Goal: Task Accomplishment & Management: Use online tool/utility

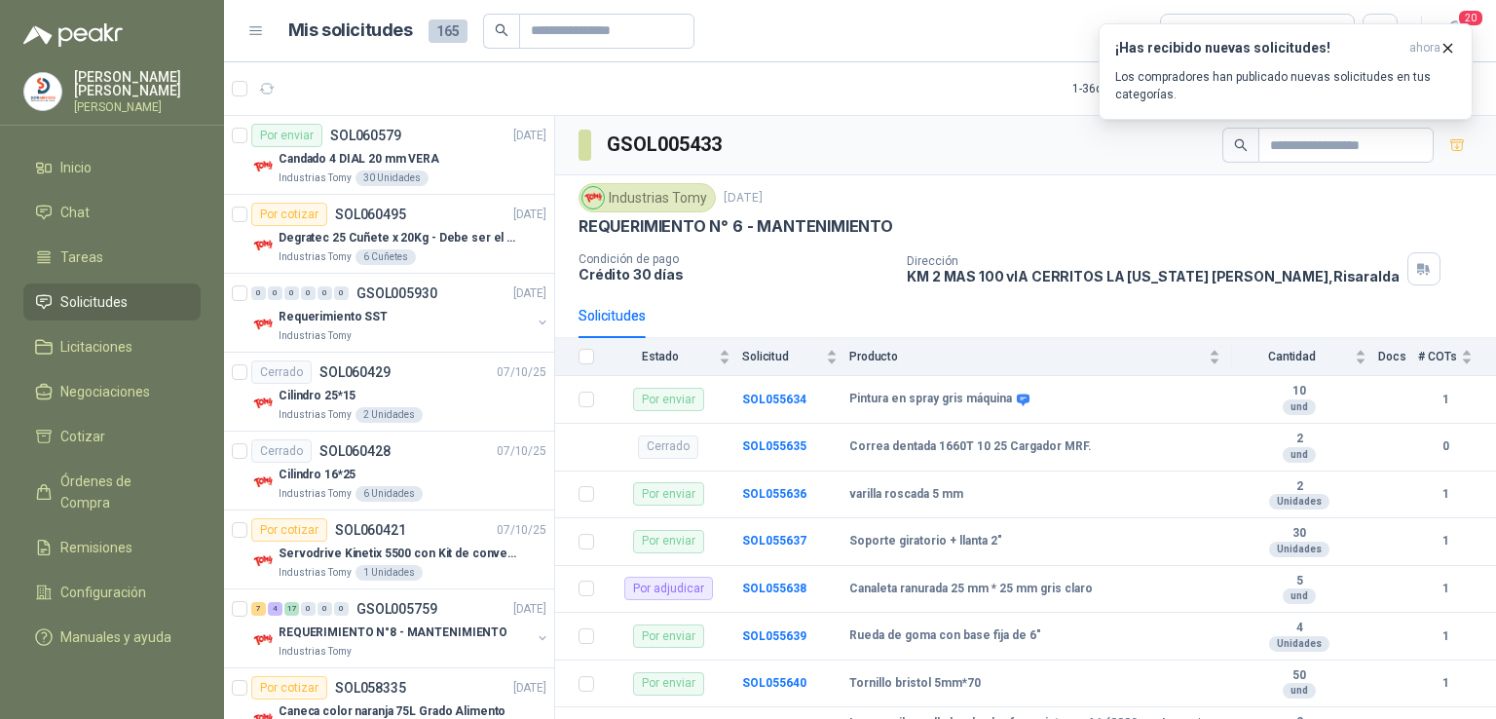
scroll to position [6920, 0]
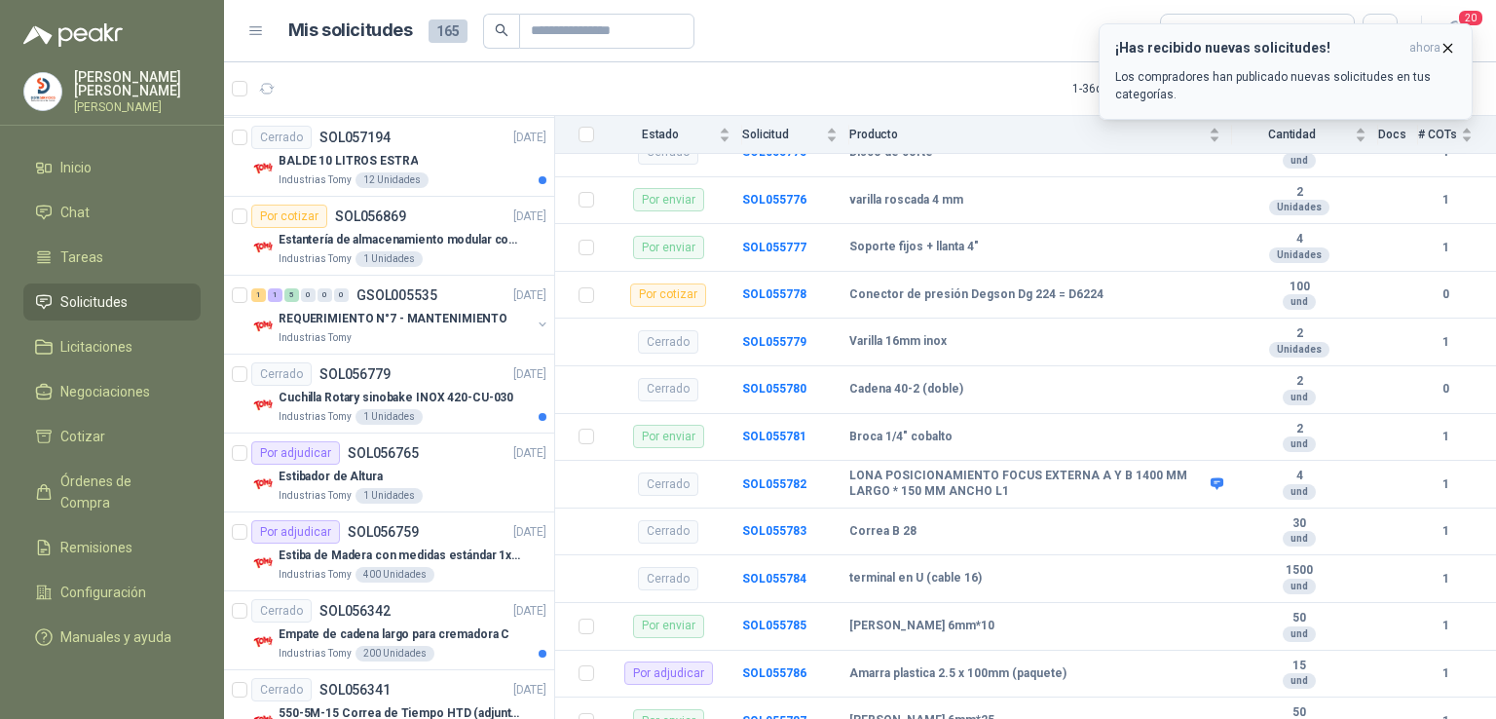
click at [1251, 59] on div "¡Has recibido nuevas solicitudes! ahora Los compradores han publicado nuevas so…" at bounding box center [1285, 71] width 341 height 63
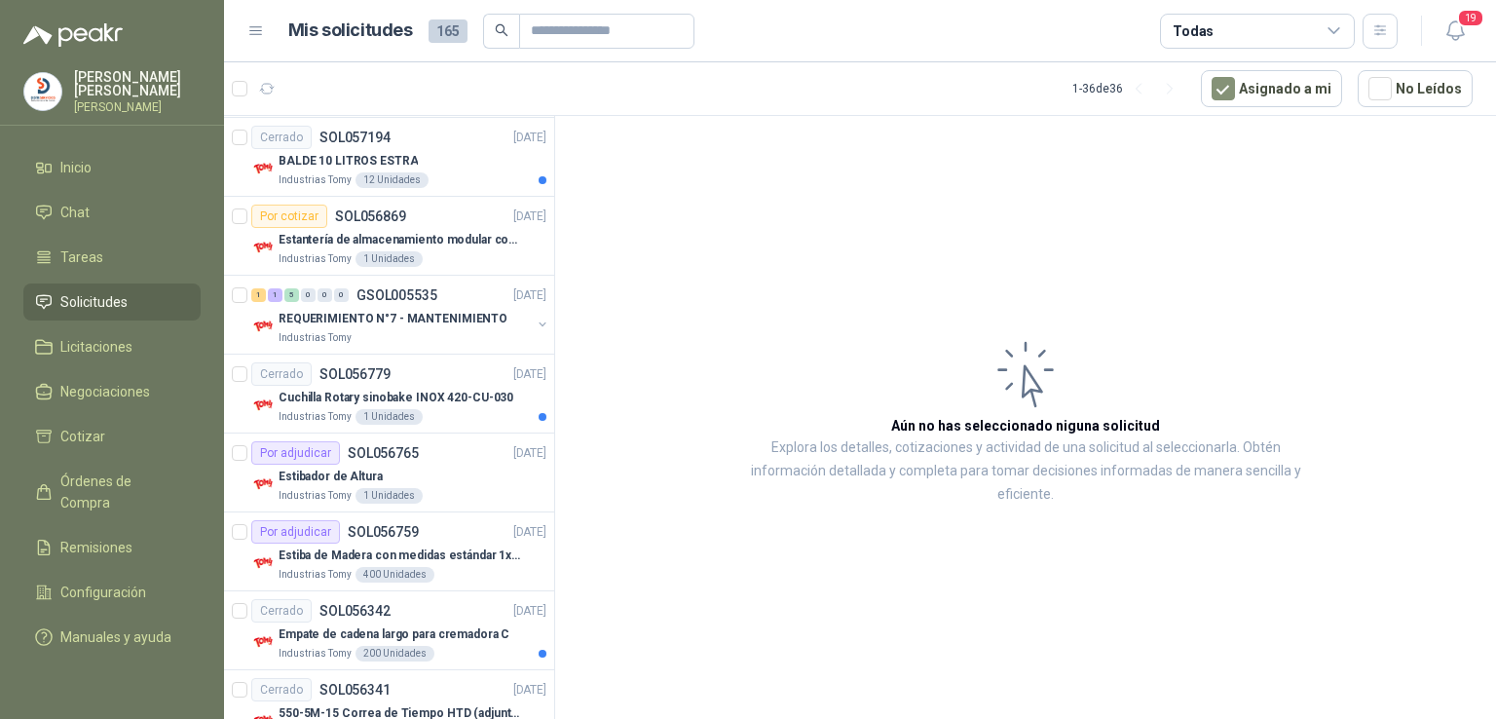
click at [553, 203] on div "Por enviar SOL060579 [DATE] Candado 4 DIAL 20 mm VERA Industrias Tomy 30 Unidad…" at bounding box center [389, 421] width 331 height 610
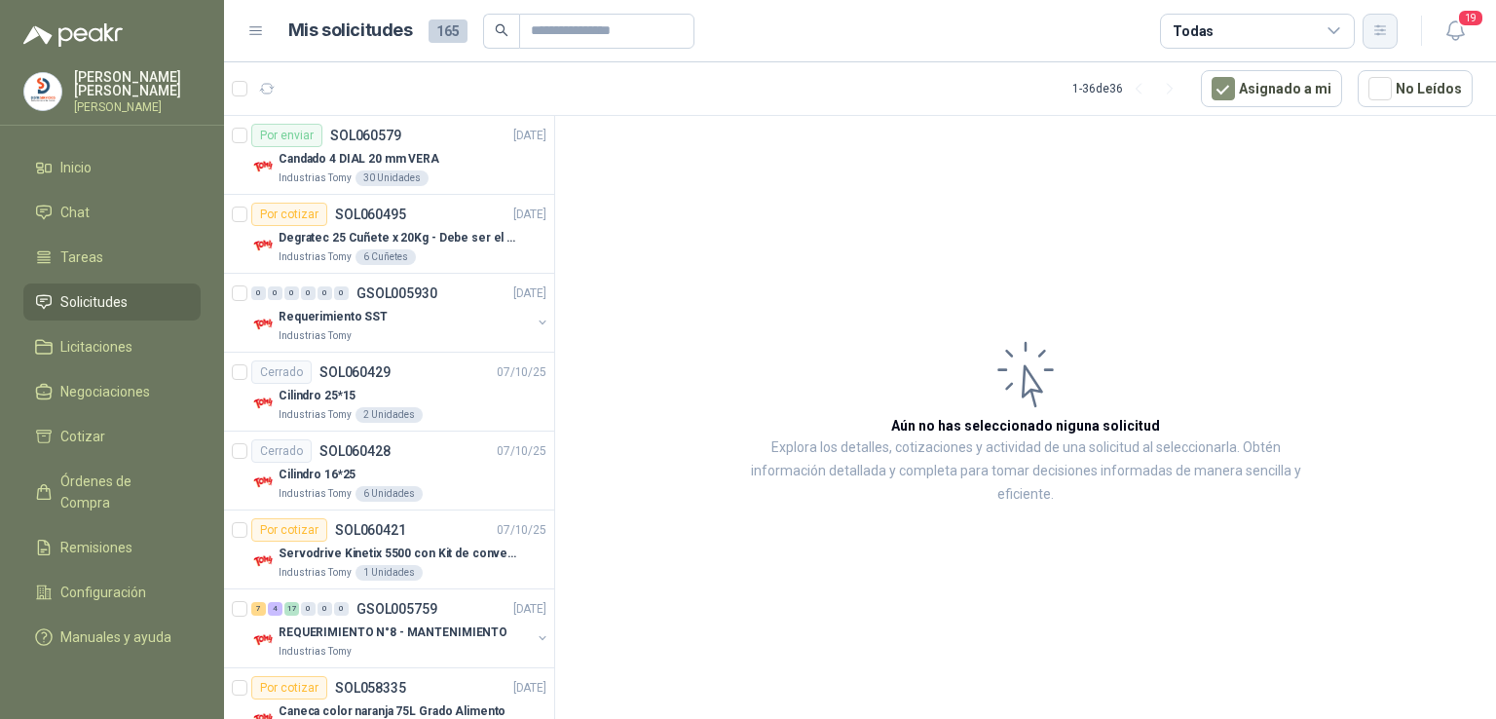
click at [1381, 39] on button "button" at bounding box center [1380, 31] width 35 height 35
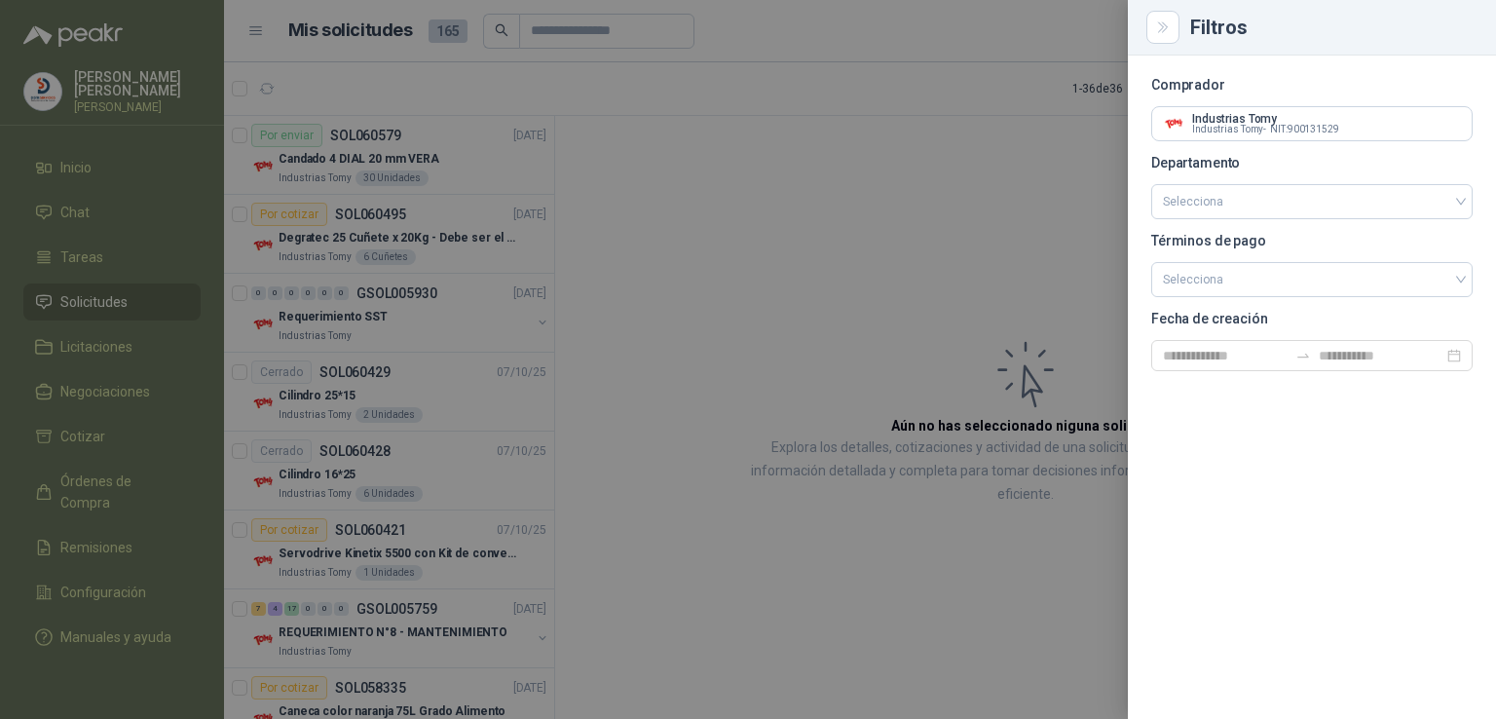
click at [283, 207] on div at bounding box center [748, 359] width 1496 height 719
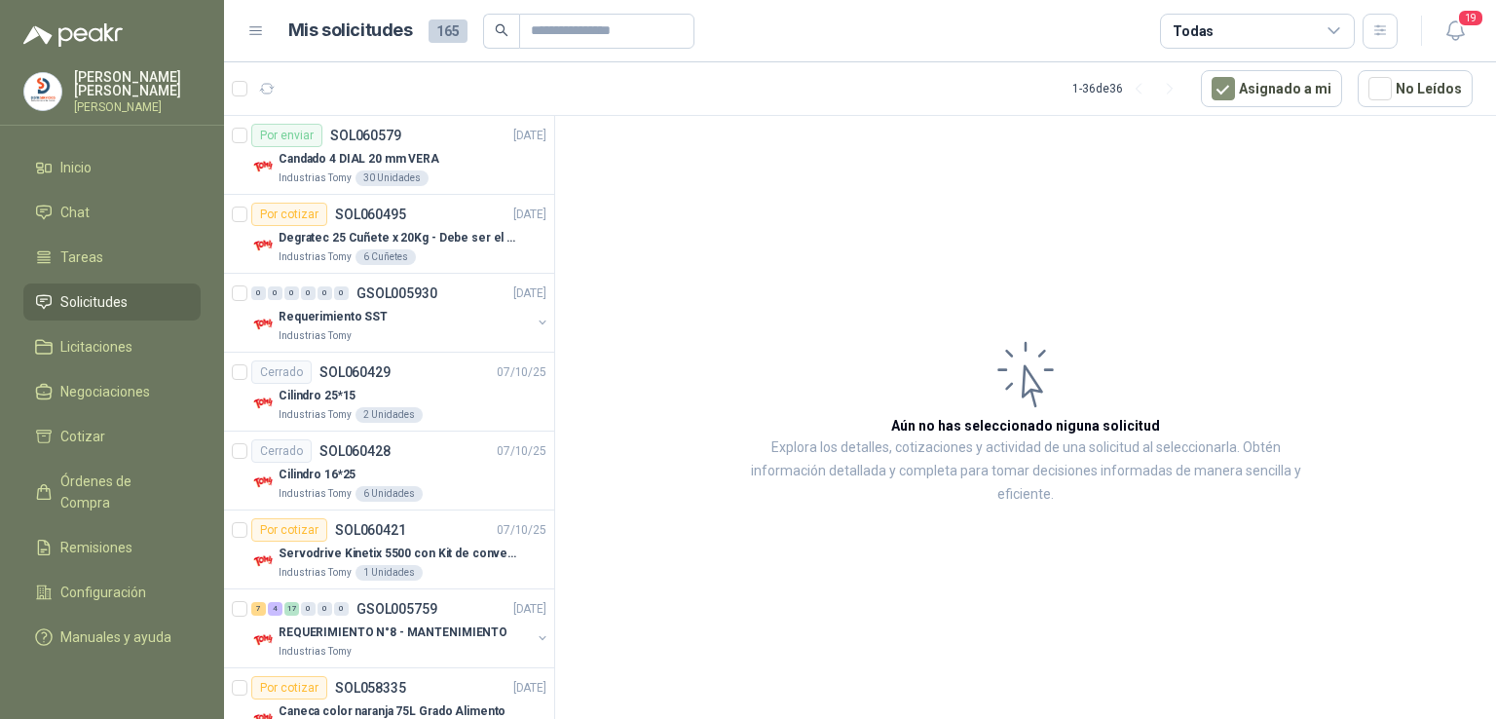
click at [1345, 31] on div "Todas" at bounding box center [1257, 31] width 195 height 35
click at [1370, 32] on button "button" at bounding box center [1380, 31] width 35 height 35
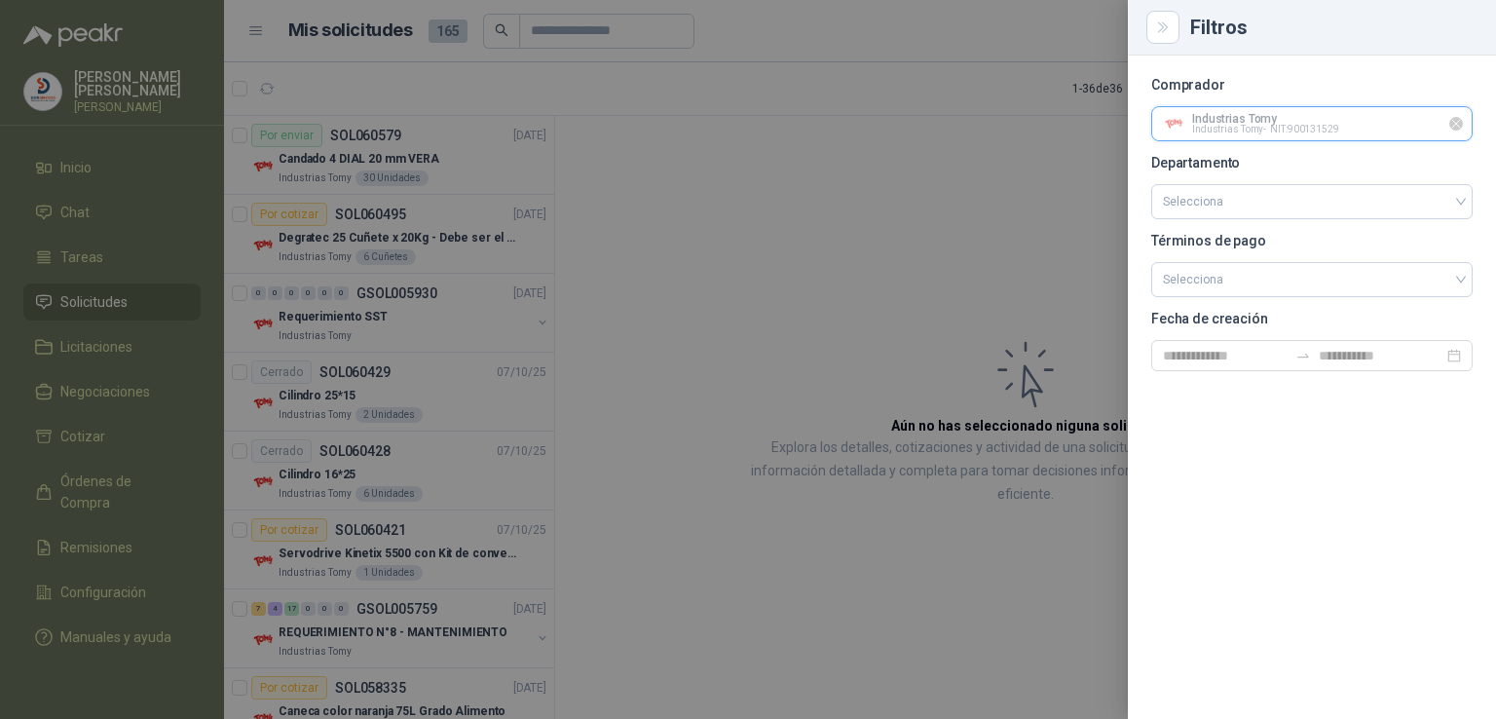
click at [1291, 130] on input "text" at bounding box center [1311, 123] width 319 height 33
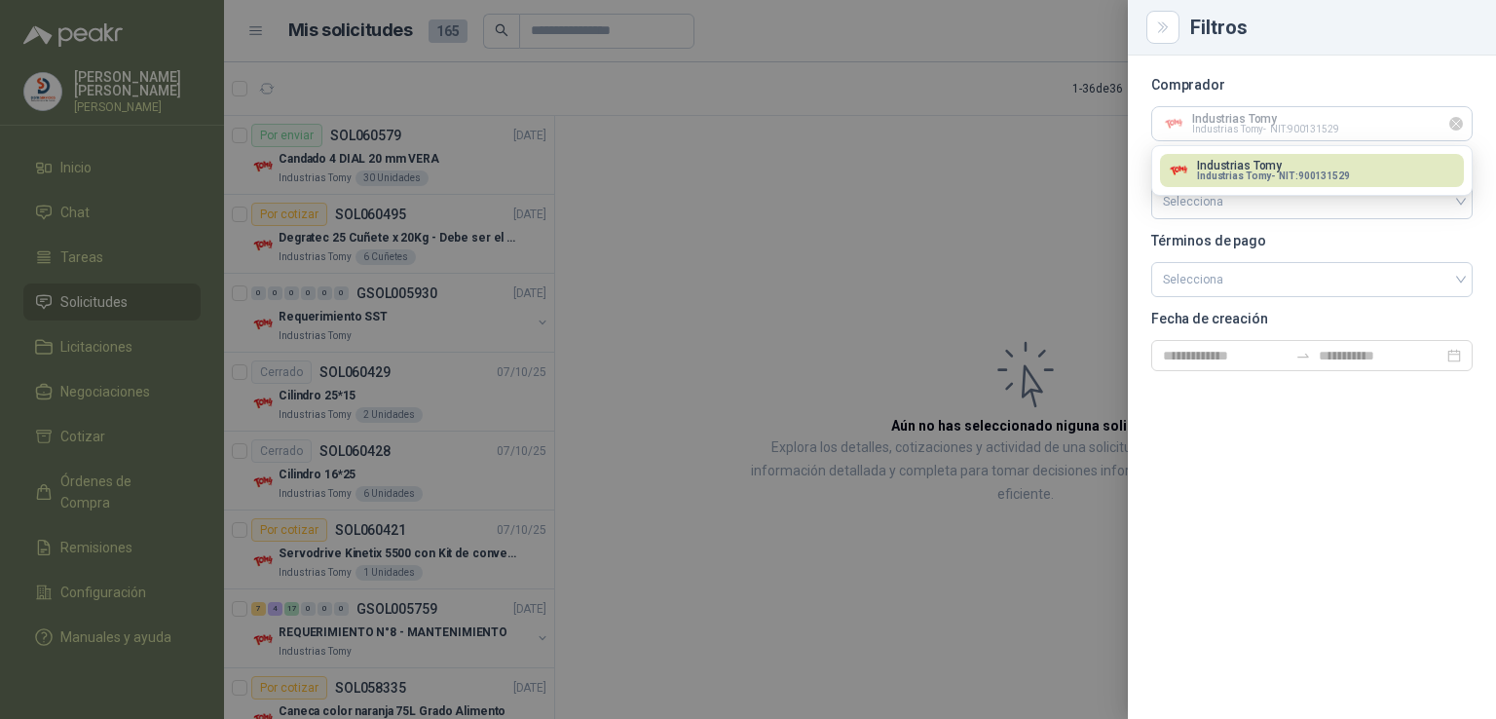
click at [1460, 123] on icon "Limpiar" at bounding box center [1456, 124] width 17 height 17
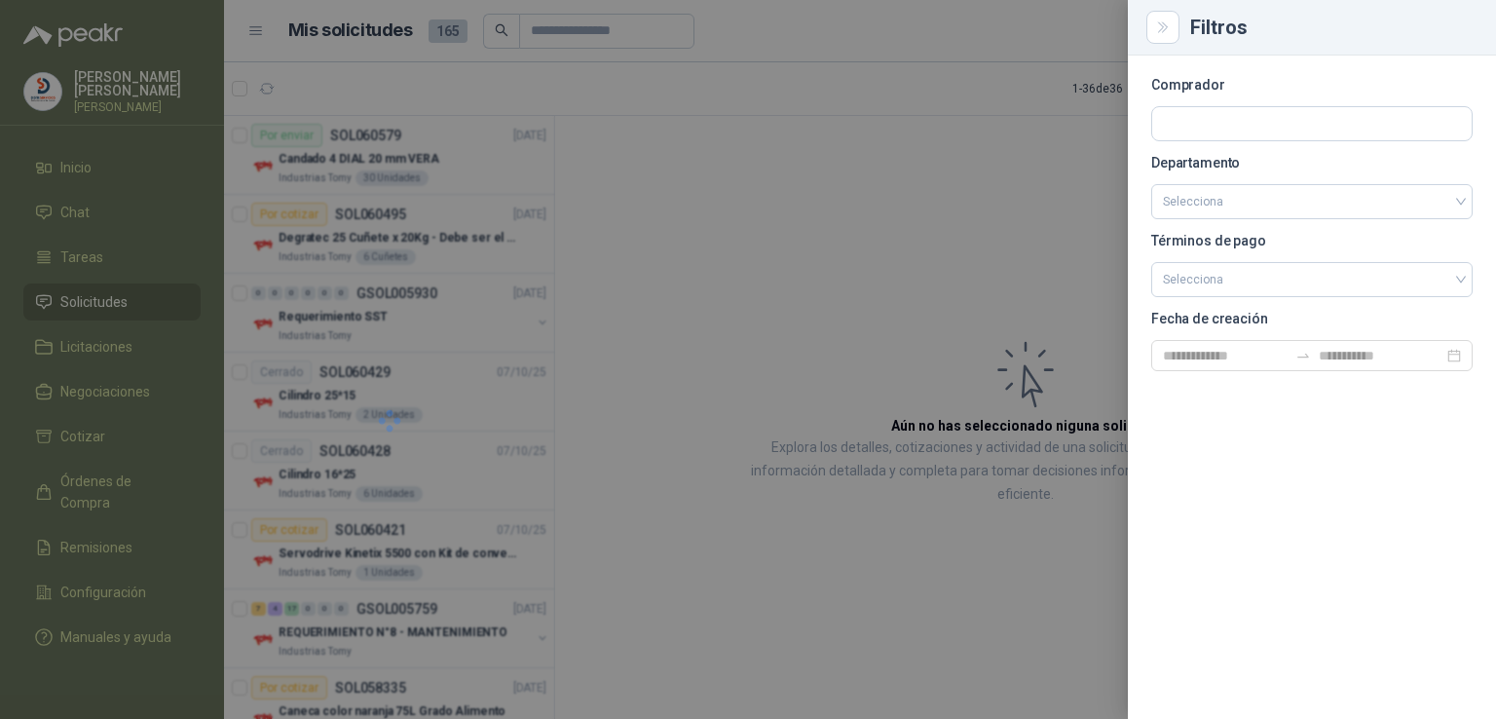
click at [933, 168] on div at bounding box center [748, 359] width 1496 height 719
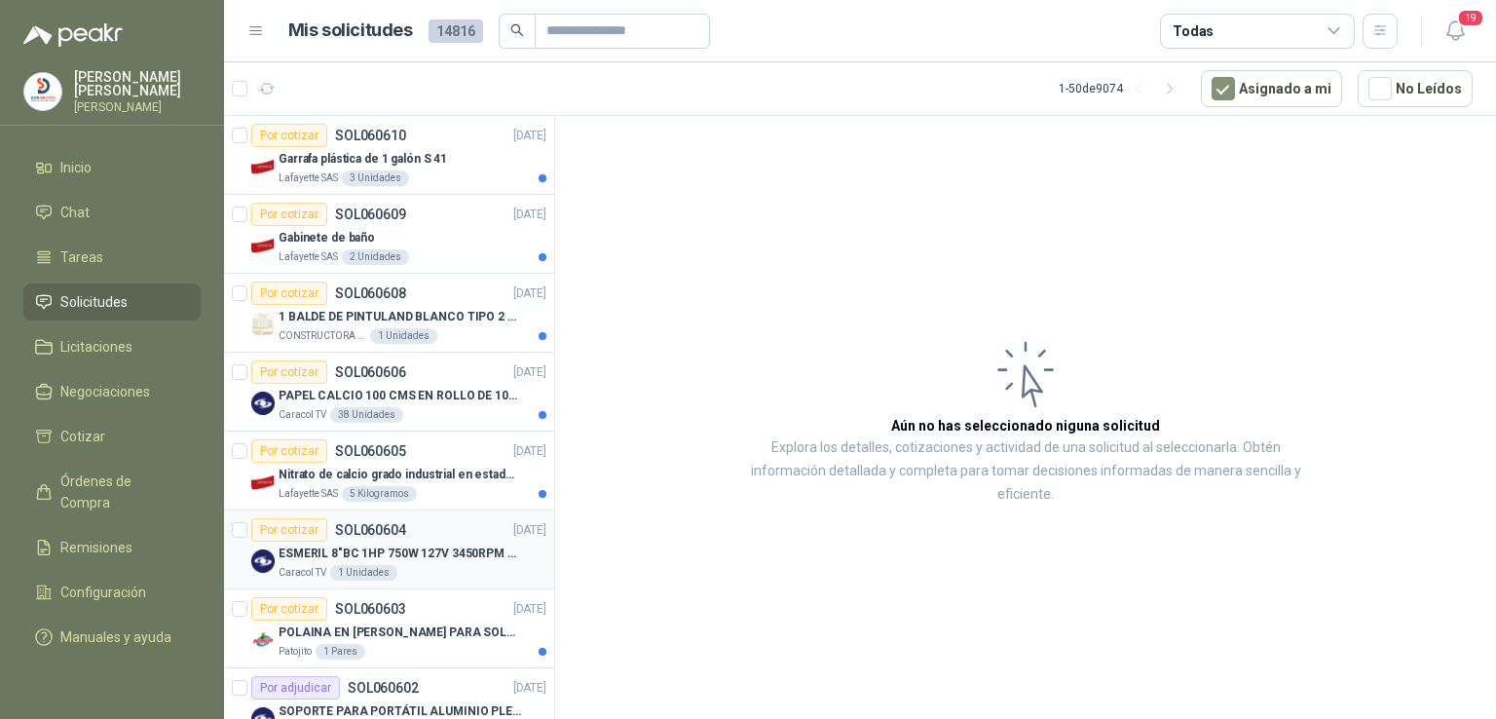
click at [382, 544] on p "ESMERIL 8"BC 1HP 750W 127V 3450RPM URREA" at bounding box center [400, 553] width 243 height 19
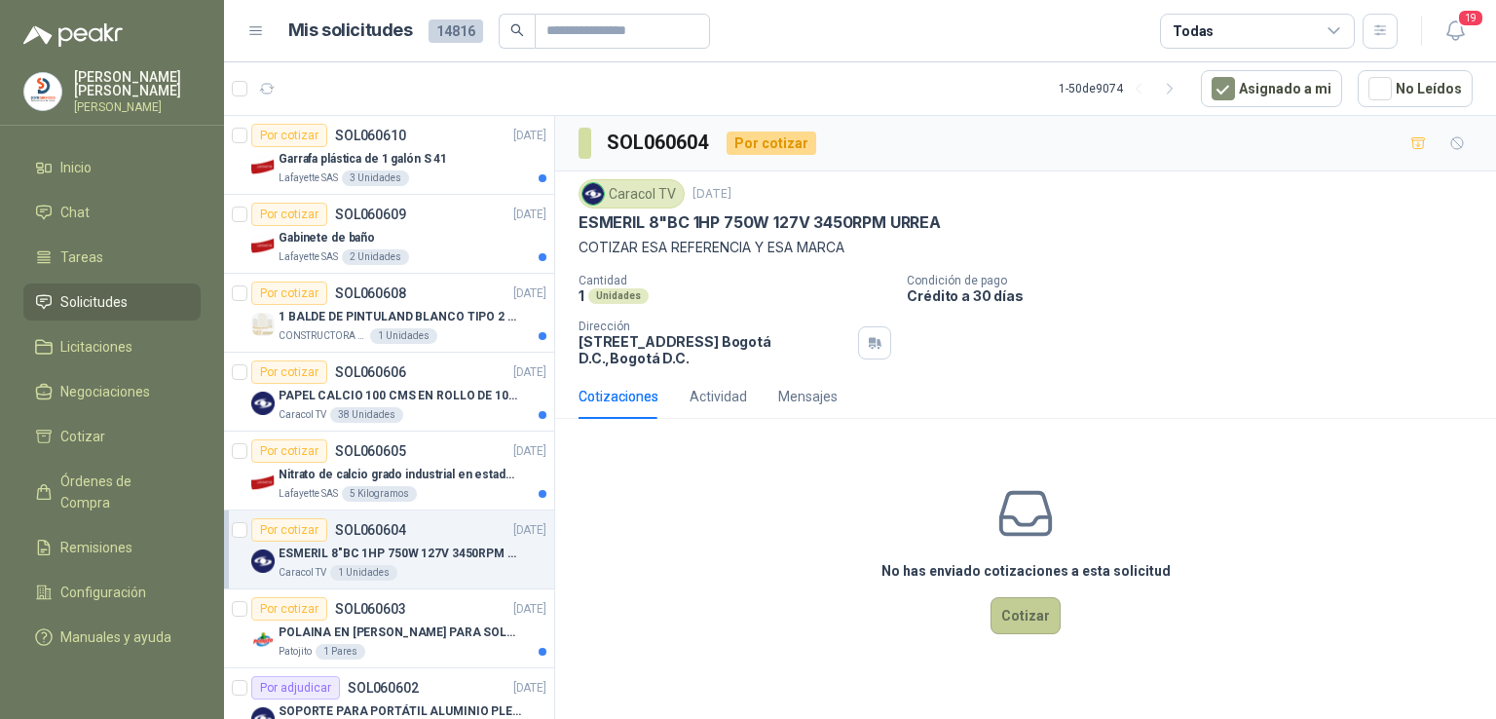
click at [1030, 610] on button "Cotizar" at bounding box center [1025, 615] width 70 height 37
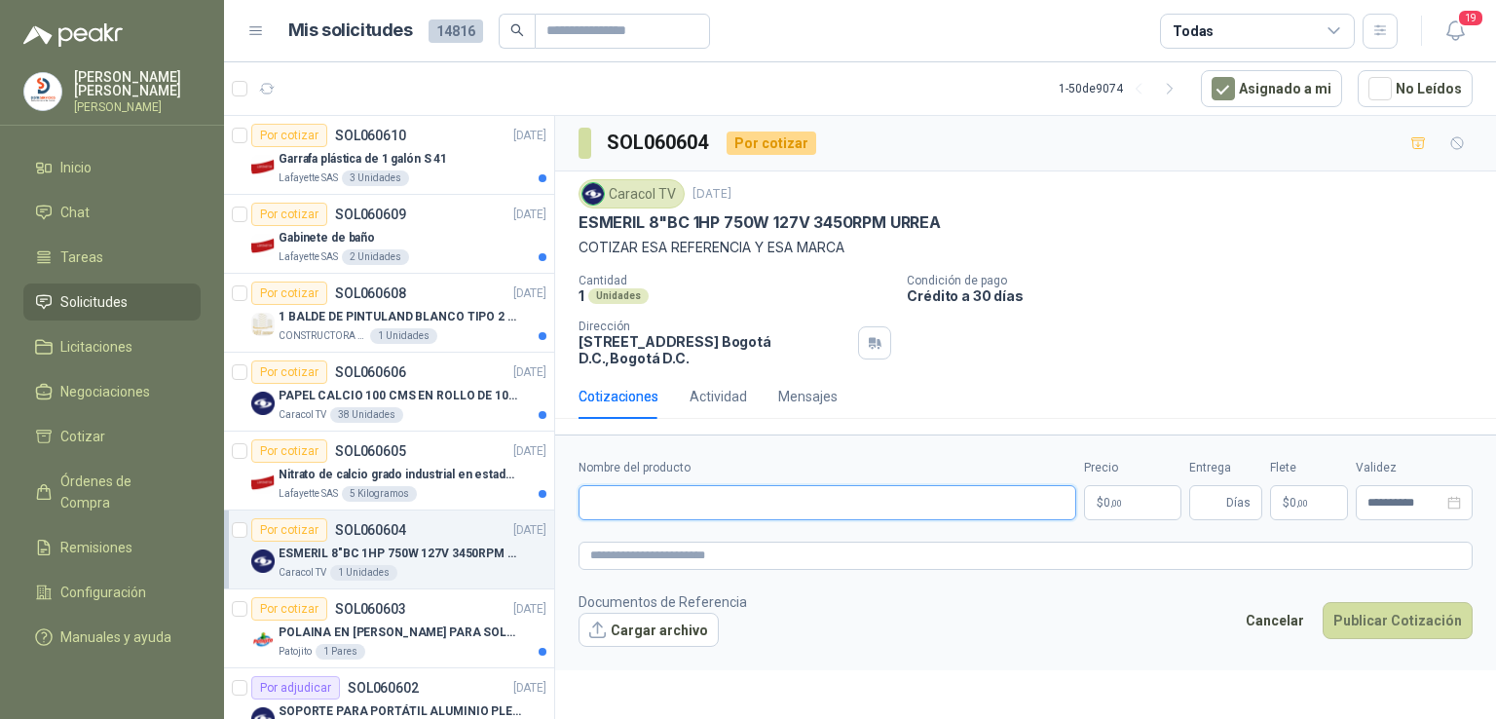
click at [748, 511] on input "Nombre del producto" at bounding box center [828, 502] width 498 height 35
type input "**********"
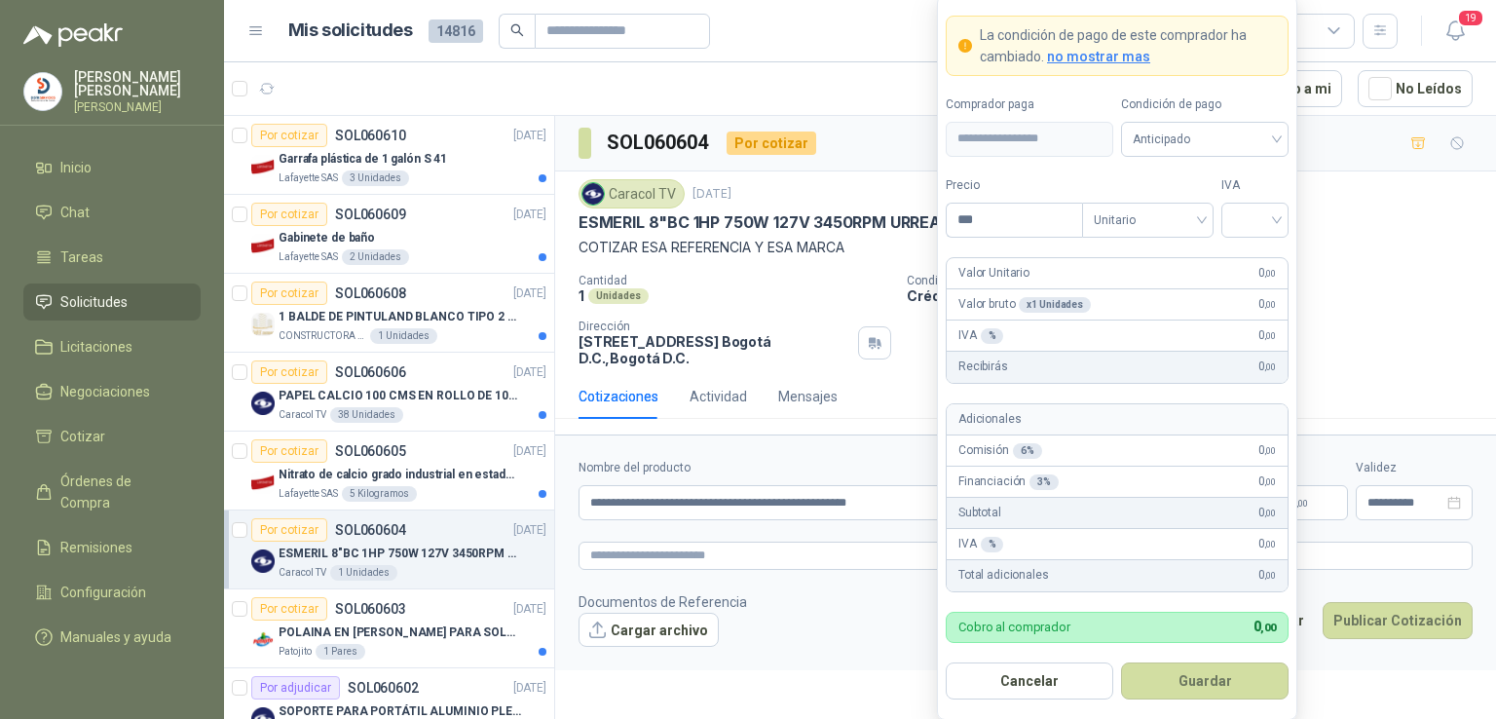
click at [1157, 492] on body "[PERSON_NAME] [PERSON_NAME] Inicio Chat Tareas Solicitudes Licitaciones Negocia…" at bounding box center [748, 359] width 1496 height 719
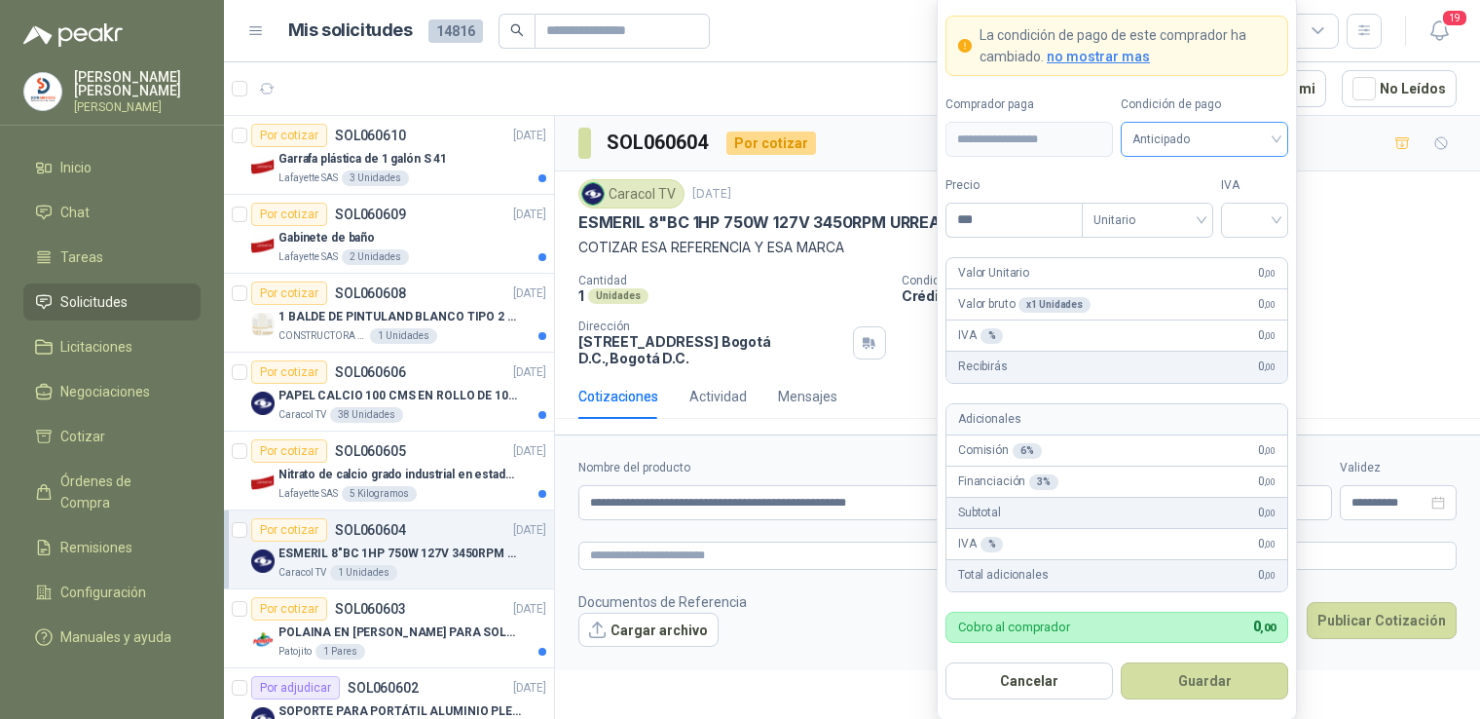
click at [1263, 128] on span "Anticipado" at bounding box center [1205, 139] width 144 height 29
click at [1235, 206] on div "Crédito a 30 días" at bounding box center [1205, 211] width 136 height 21
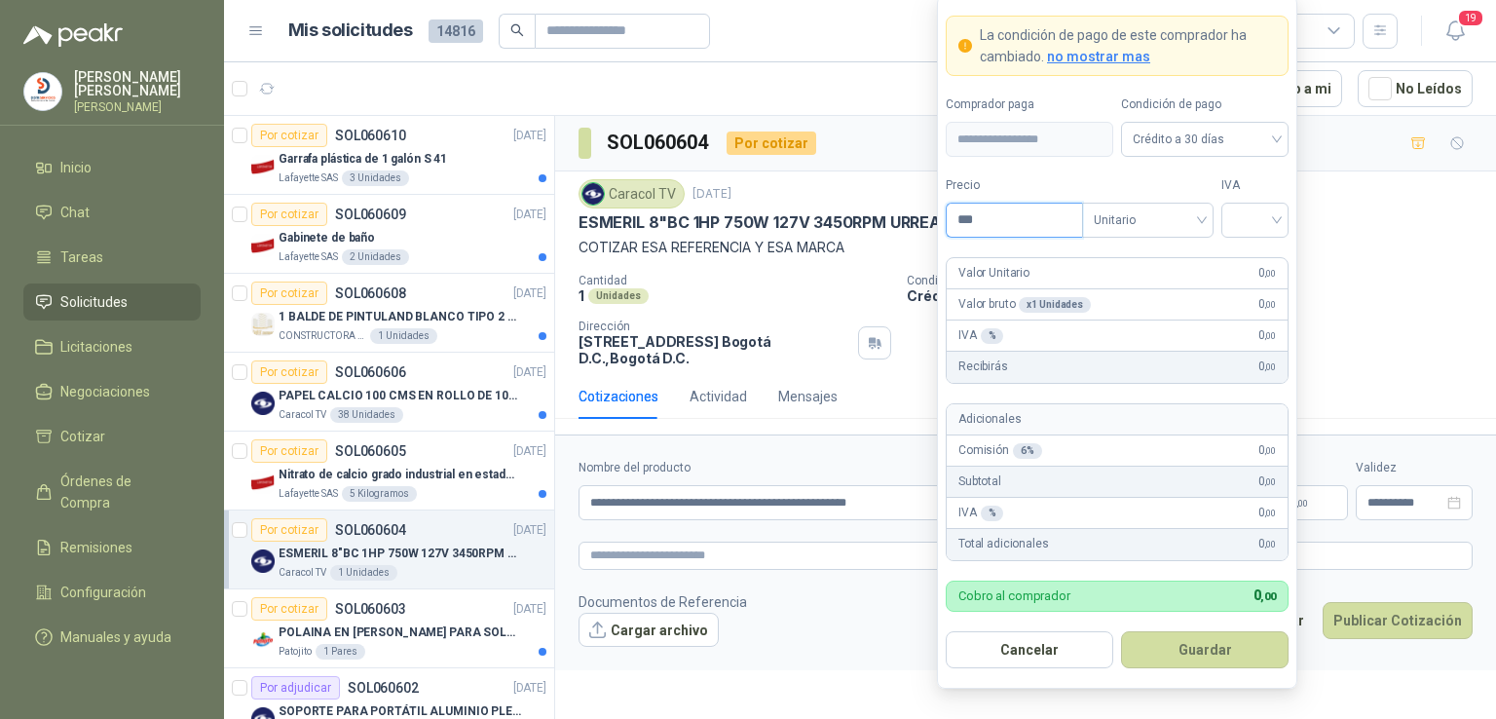
click at [1002, 211] on input "***" at bounding box center [1014, 220] width 135 height 33
type input "**********"
click at [1265, 230] on input "search" at bounding box center [1255, 218] width 44 height 29
click at [1261, 254] on div "19%" at bounding box center [1255, 260] width 36 height 21
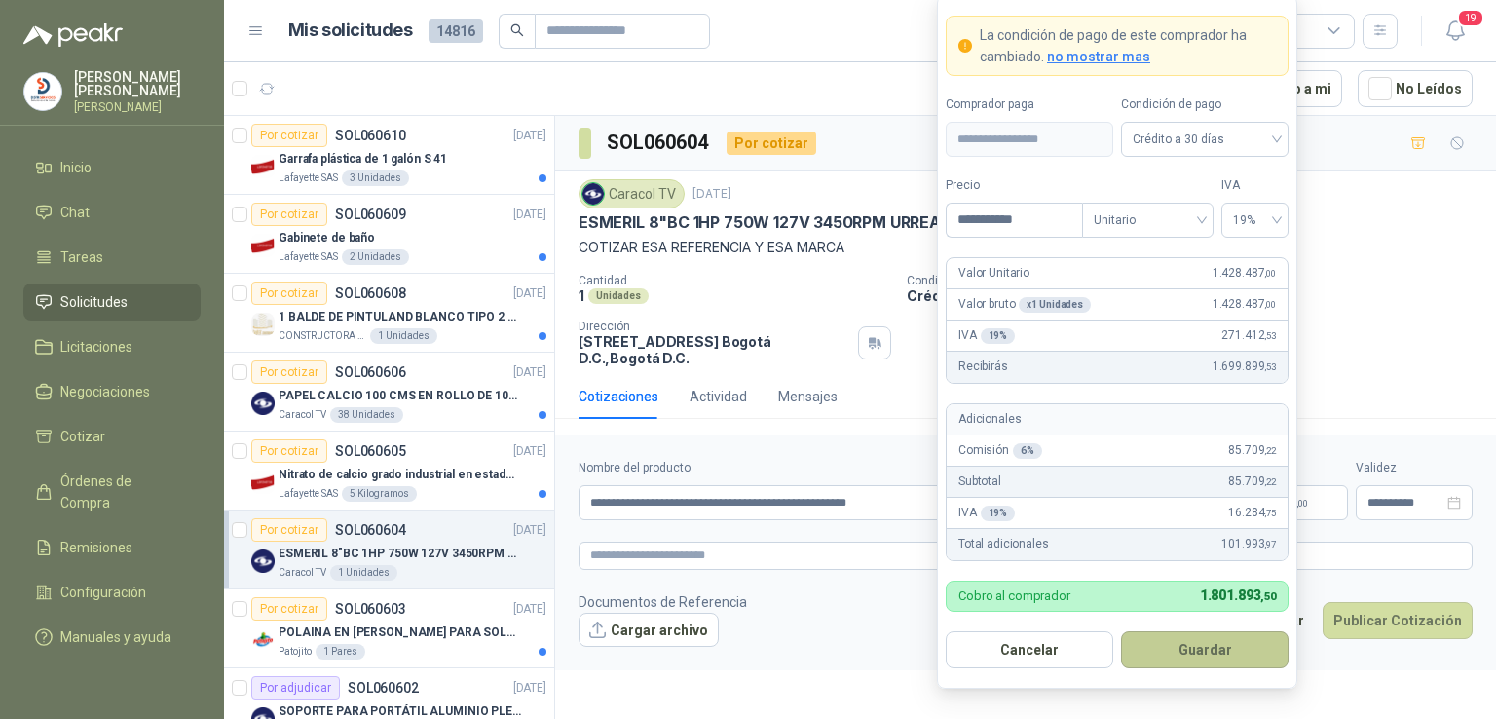
click at [1204, 643] on button "Guardar" at bounding box center [1205, 649] width 168 height 37
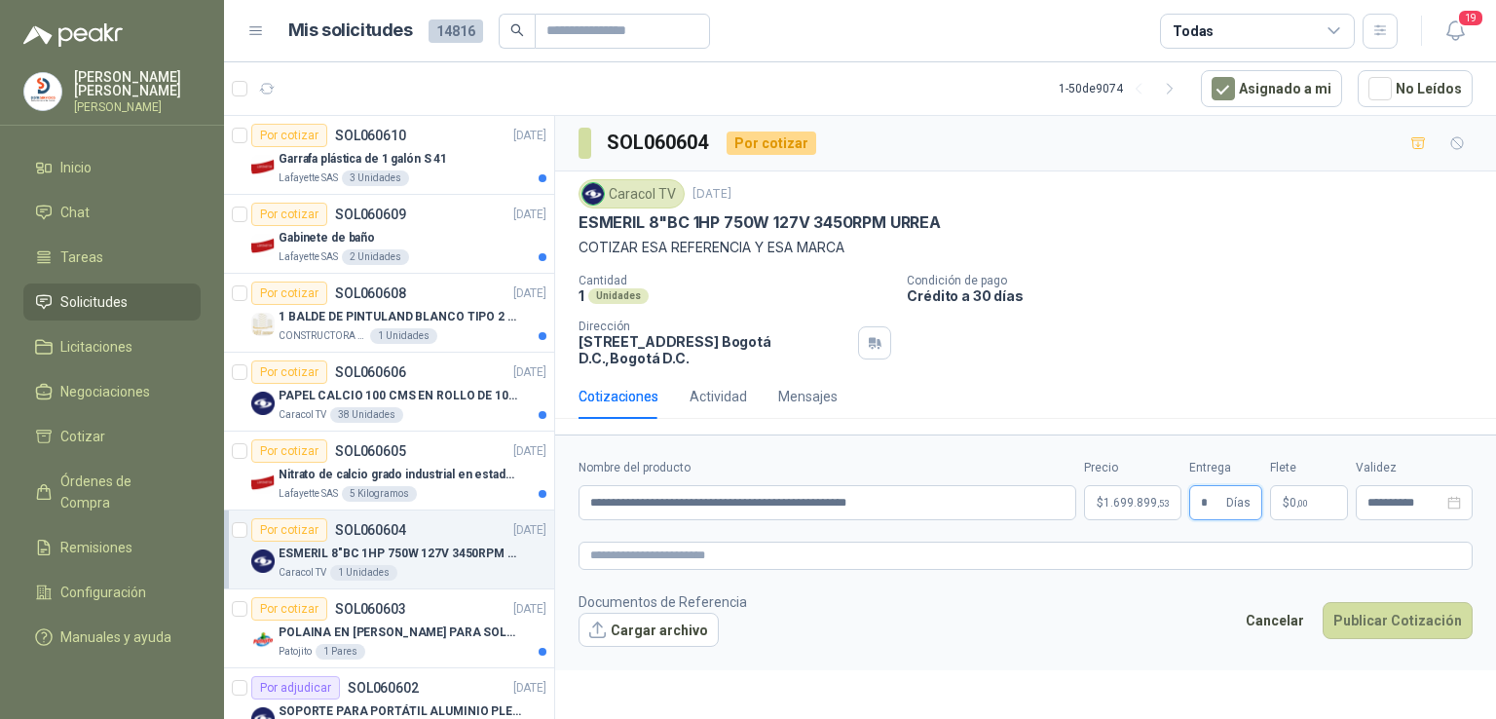
type input "*"
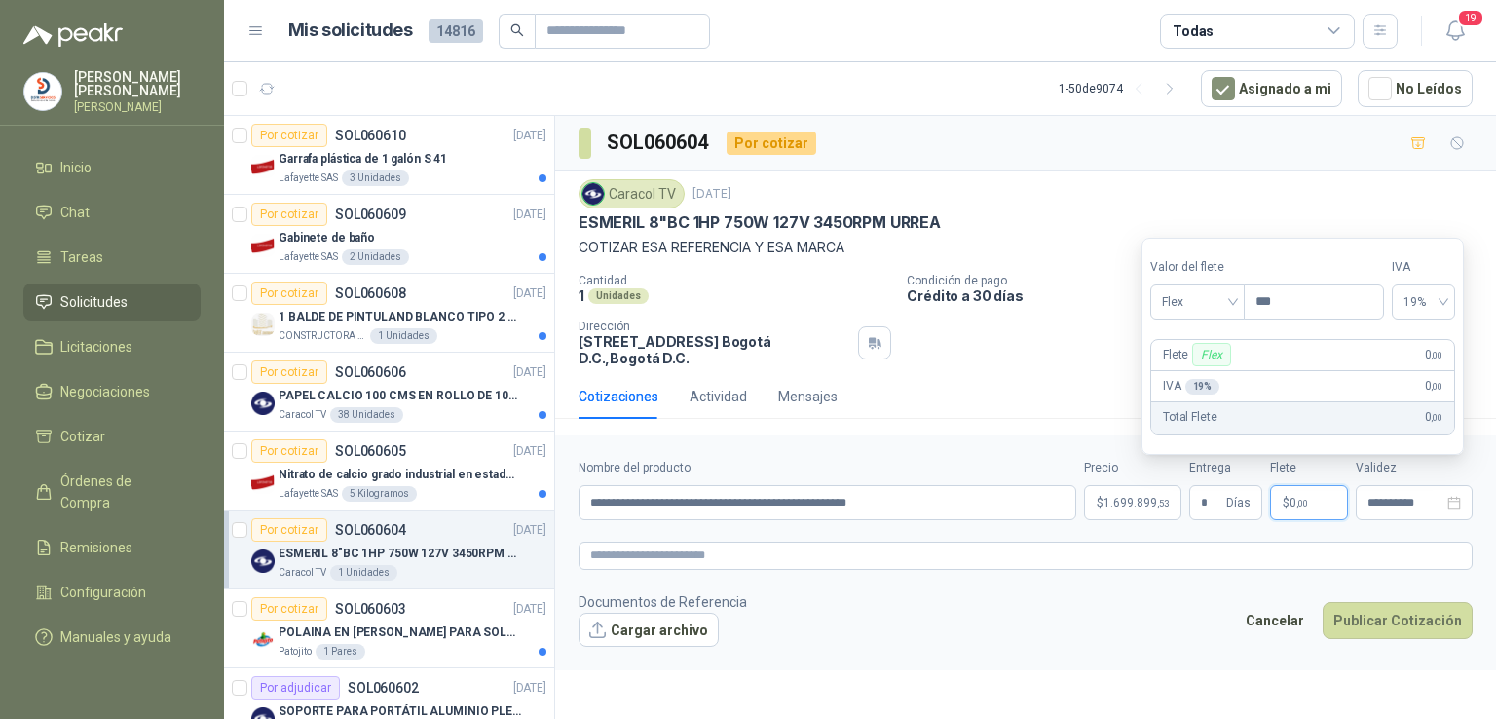
click at [1289, 510] on p "$ 0 ,00" at bounding box center [1309, 502] width 78 height 35
click at [1442, 310] on span "19%" at bounding box center [1423, 301] width 40 height 29
click at [1430, 365] on div "0%" at bounding box center [1436, 373] width 31 height 21
click at [1321, 312] on input "***" at bounding box center [1315, 301] width 138 height 33
type input "********"
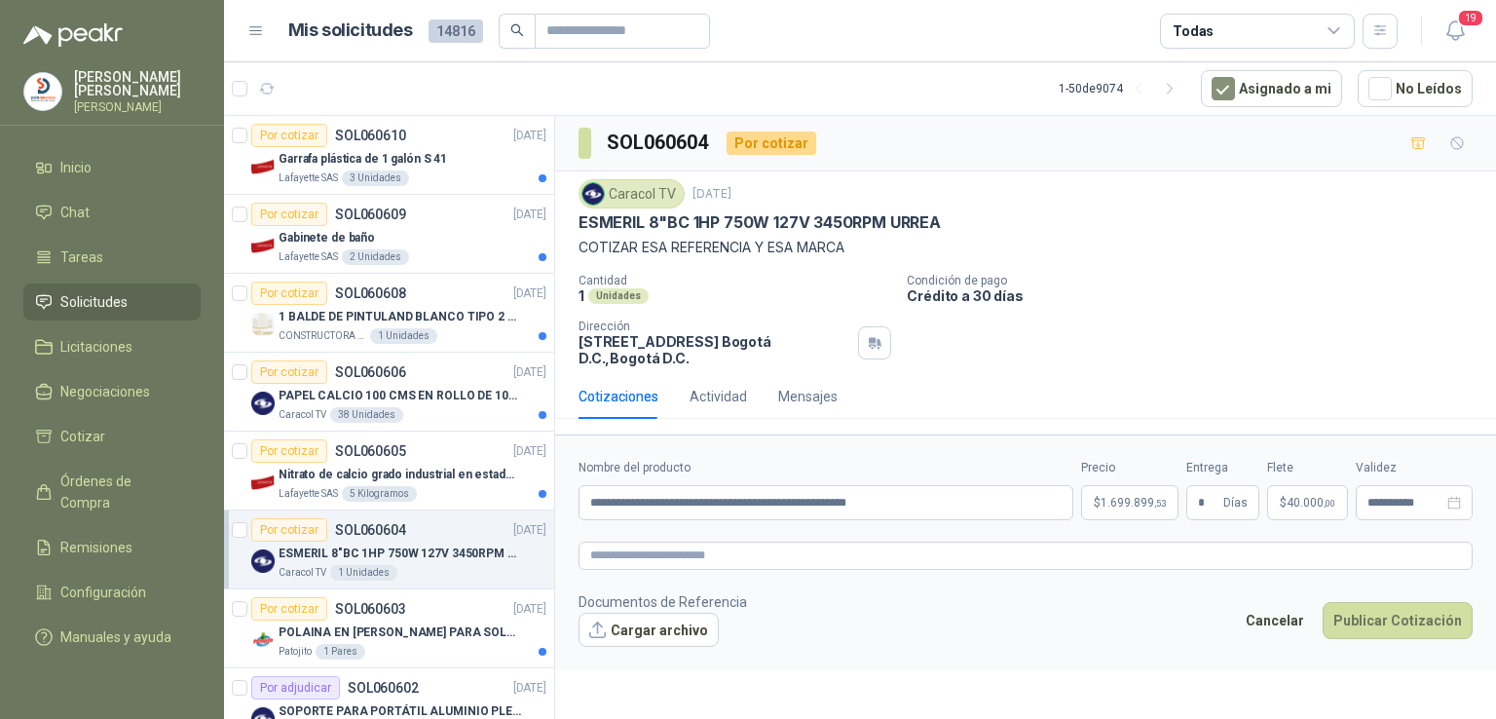
click at [1051, 645] on footer "Documentos de Referencia Cargar archivo Cancelar Publicar Cotización" at bounding box center [1026, 619] width 894 height 56
click at [1363, 626] on button "Publicar Cotización" at bounding box center [1398, 620] width 150 height 37
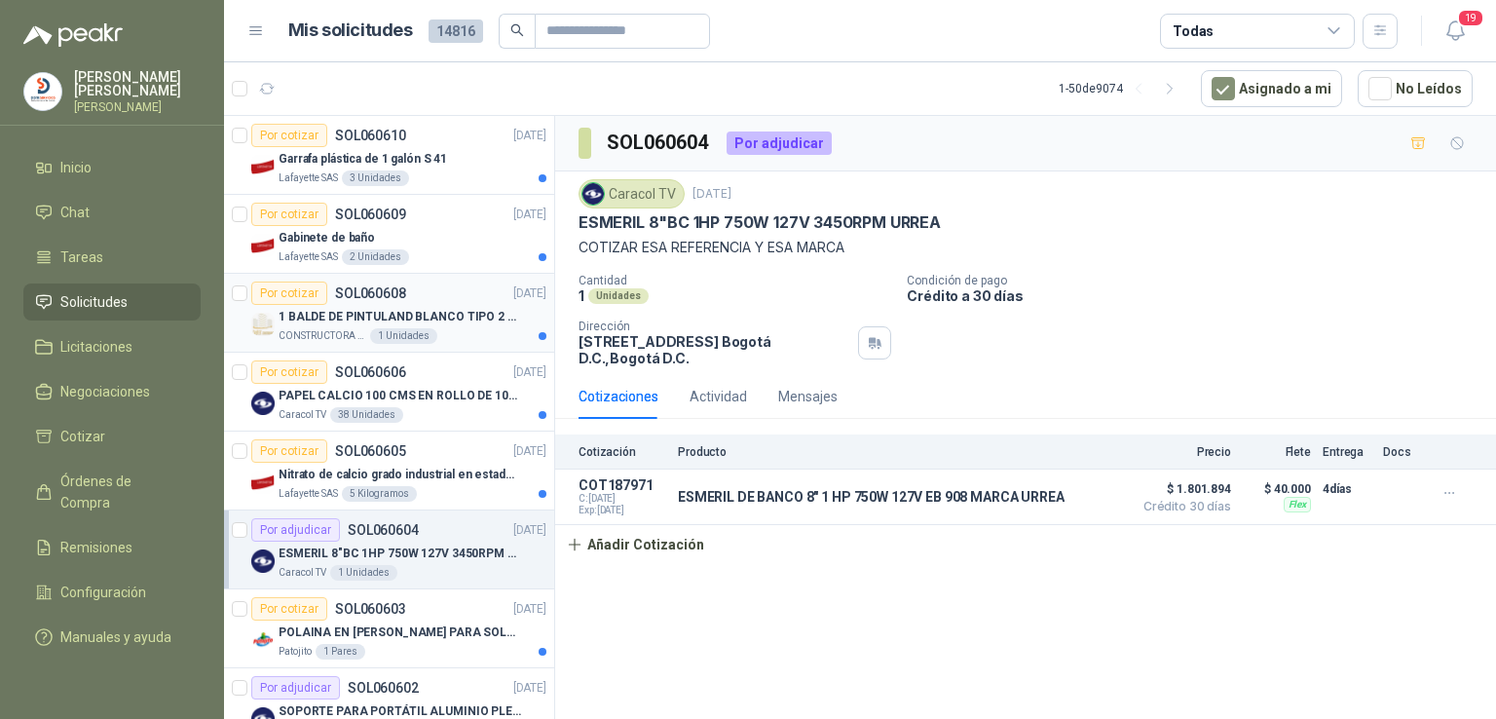
click at [434, 318] on p "1 BALDE DE PINTULAND BLANCO TIPO 2 DE 2.5 GLS" at bounding box center [400, 317] width 243 height 19
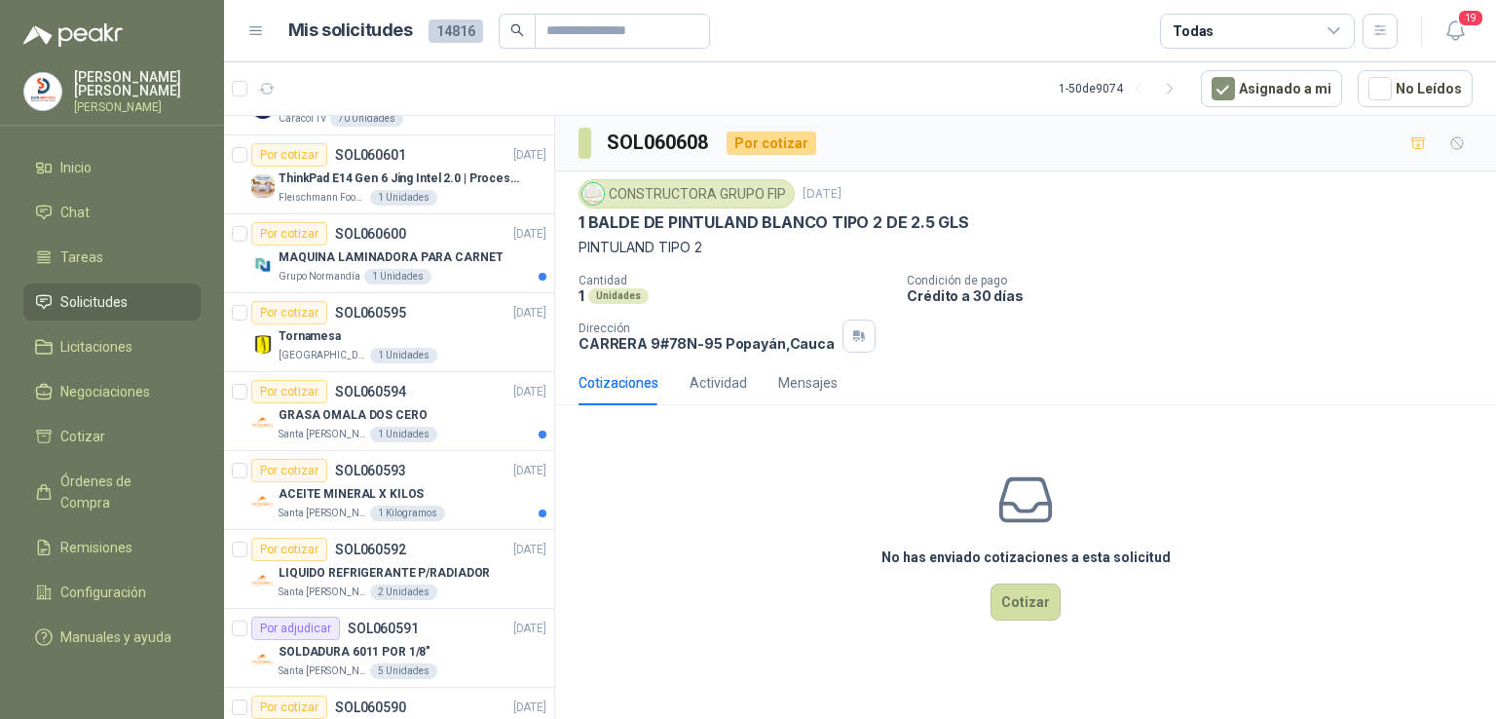
scroll to position [638, 0]
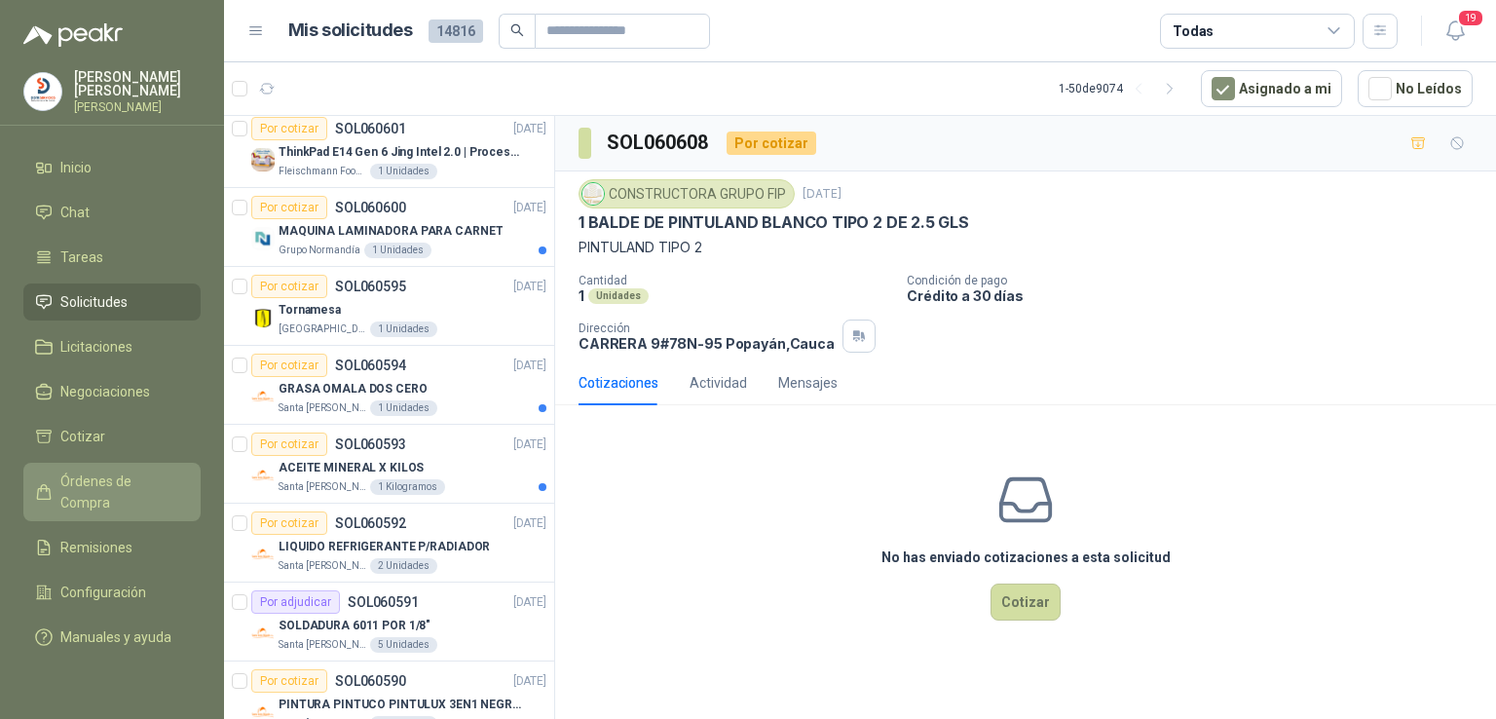
click at [105, 476] on span "Órdenes de Compra" at bounding box center [121, 491] width 122 height 43
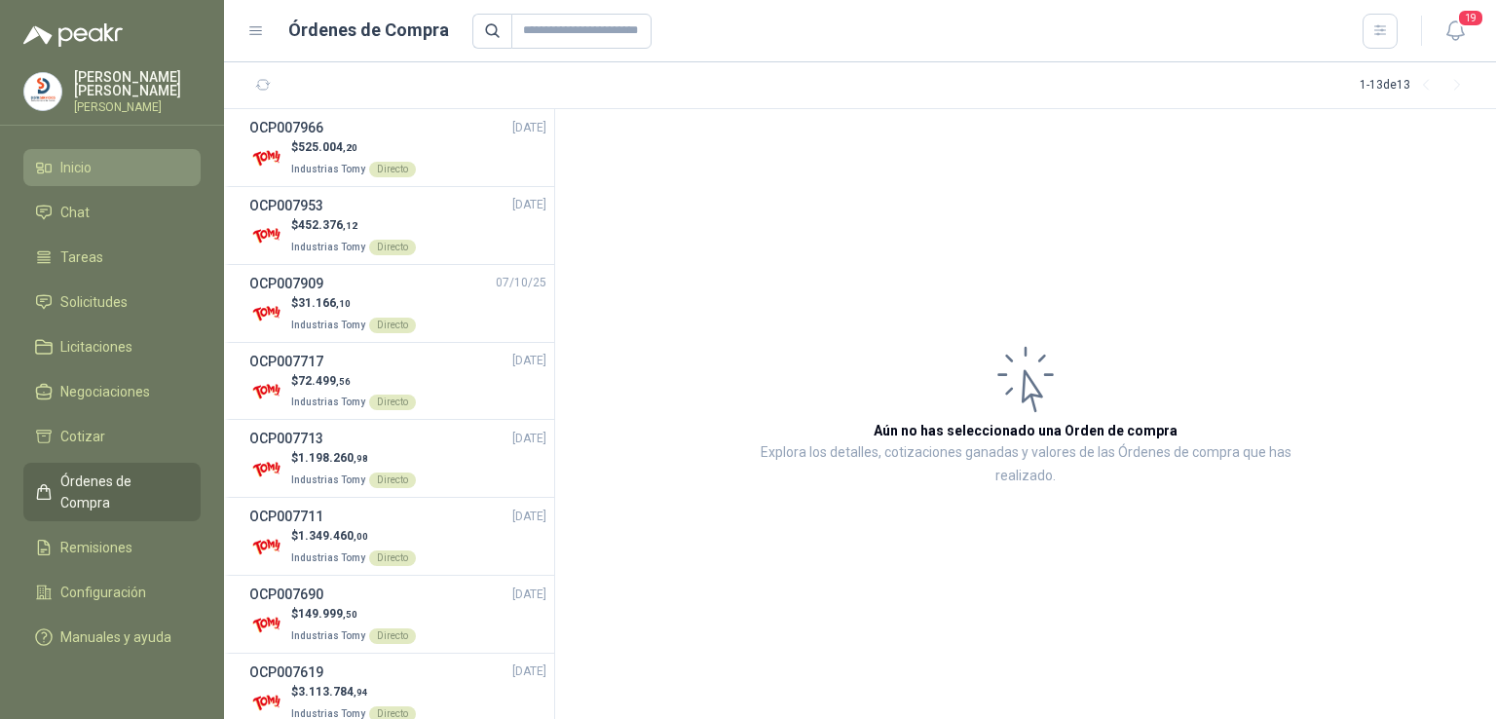
click at [97, 163] on li "Inicio" at bounding box center [112, 167] width 154 height 21
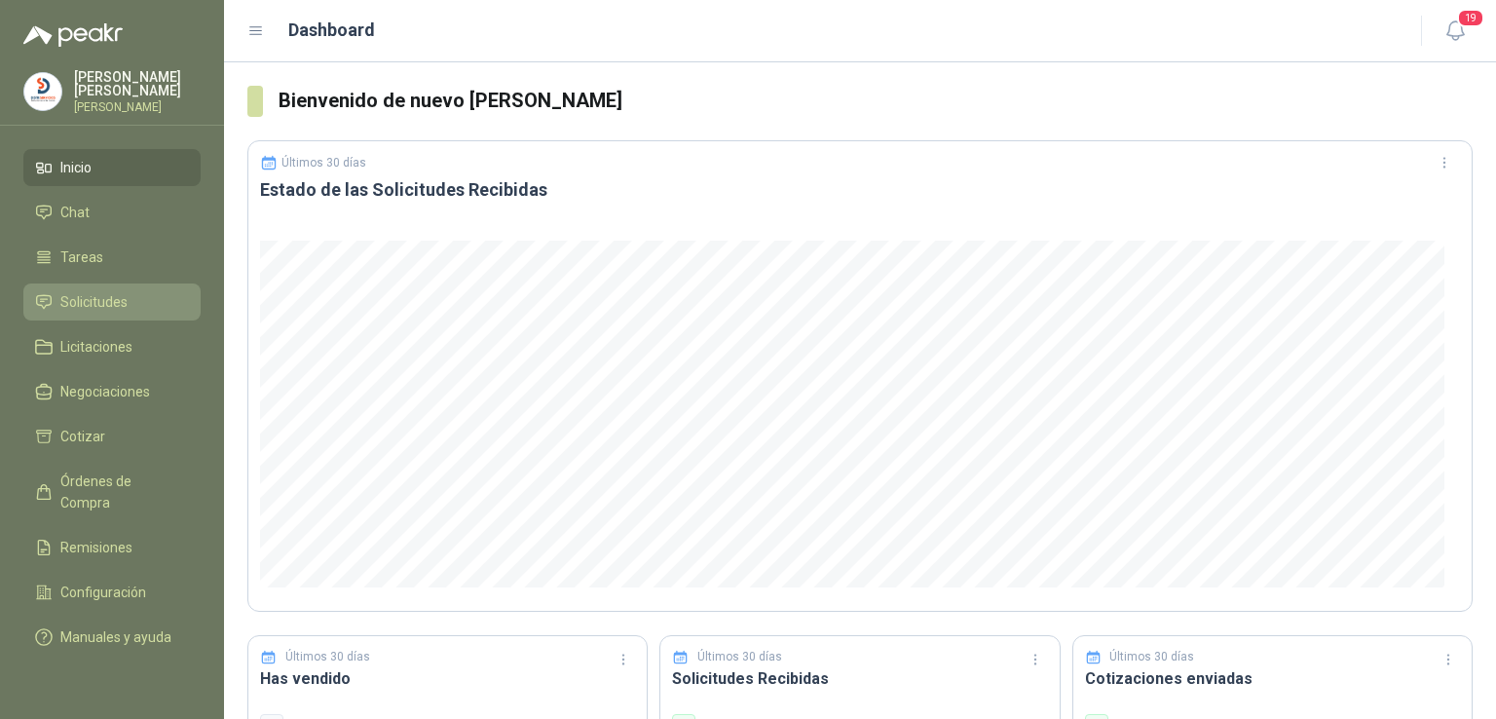
click at [113, 308] on span "Solicitudes" at bounding box center [93, 301] width 67 height 21
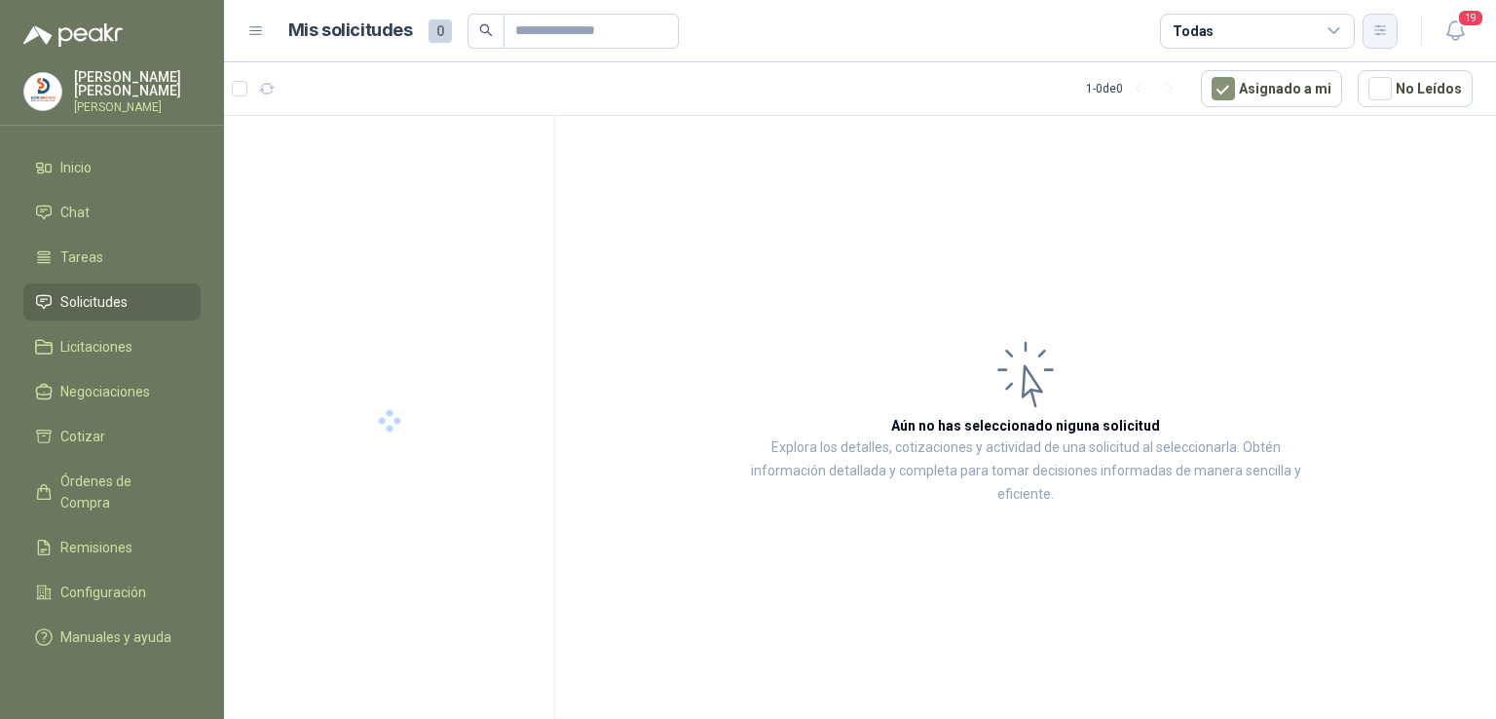
click at [1379, 38] on icon "button" at bounding box center [1380, 30] width 17 height 17
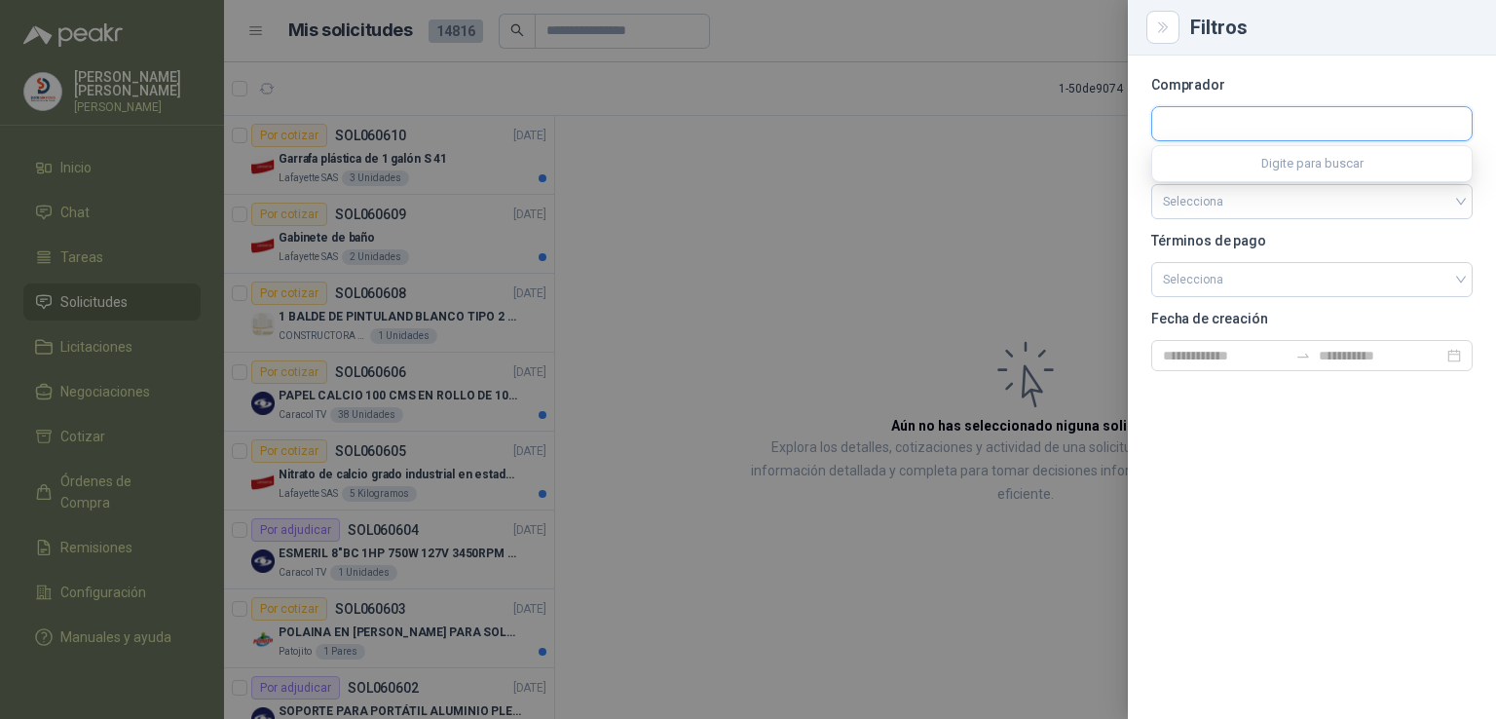
click at [1327, 110] on input "text" at bounding box center [1311, 123] width 319 height 33
type input "****"
click at [1219, 168] on p "Industrias Tomy" at bounding box center [1270, 166] width 147 height 12
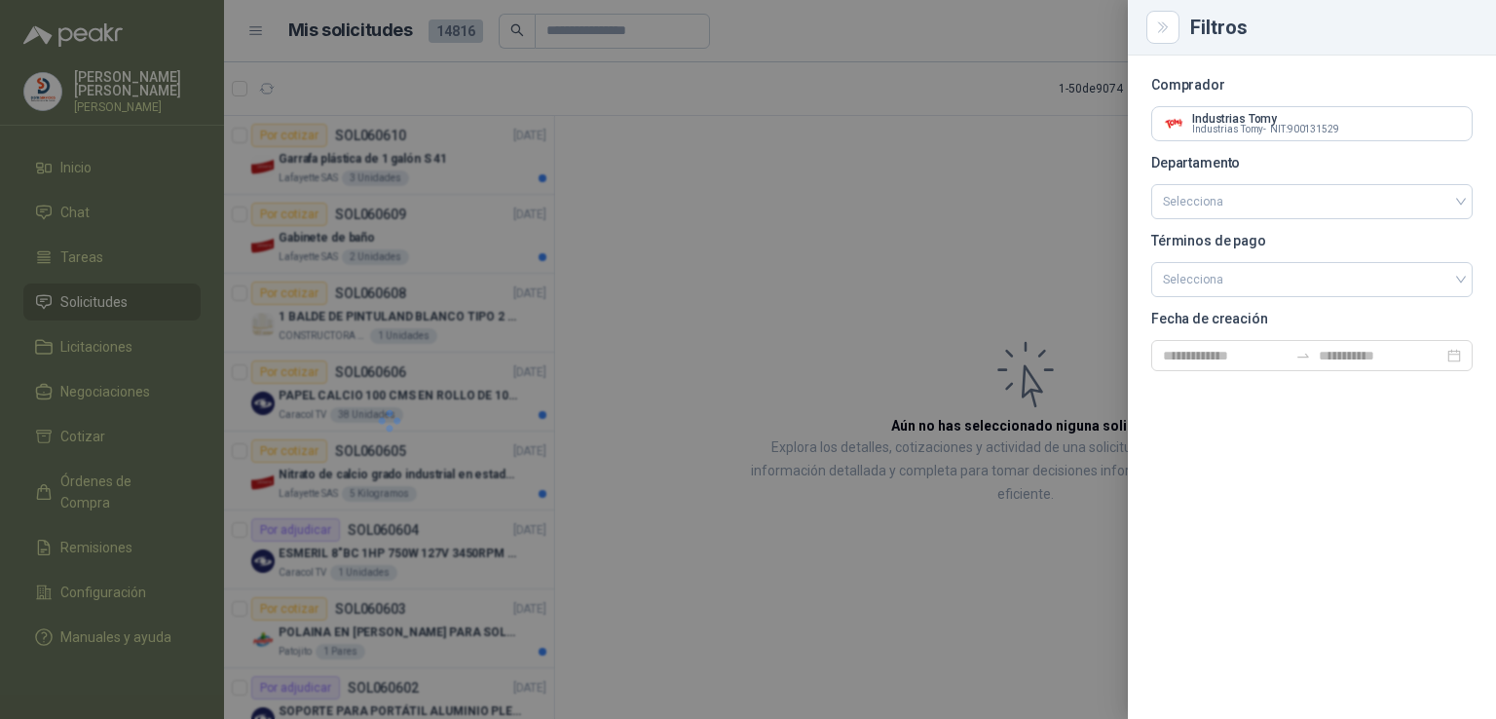
click button "Industrias Tomy Industrias Tomy - NIT : 900131529" at bounding box center [1311, 165] width 243 height 26
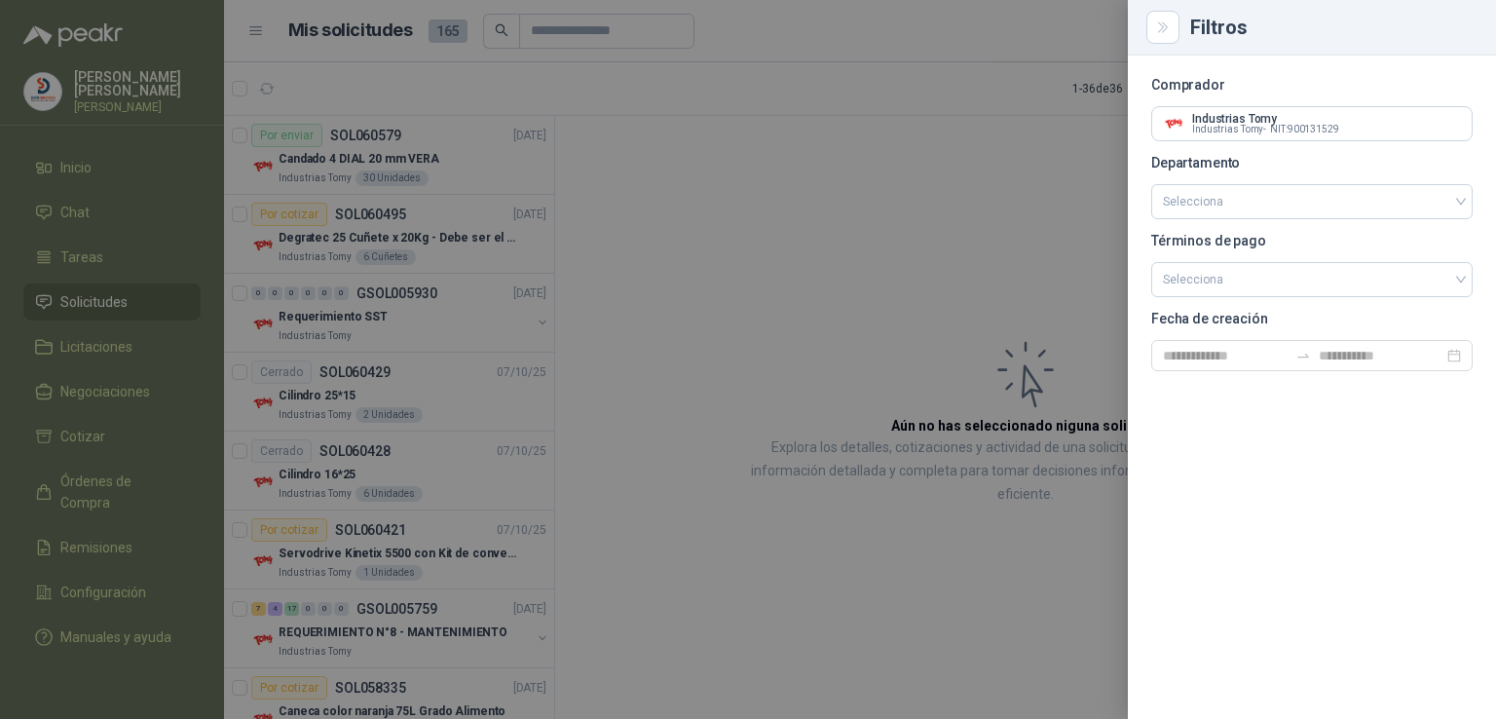
click at [1041, 180] on div at bounding box center [748, 359] width 1496 height 719
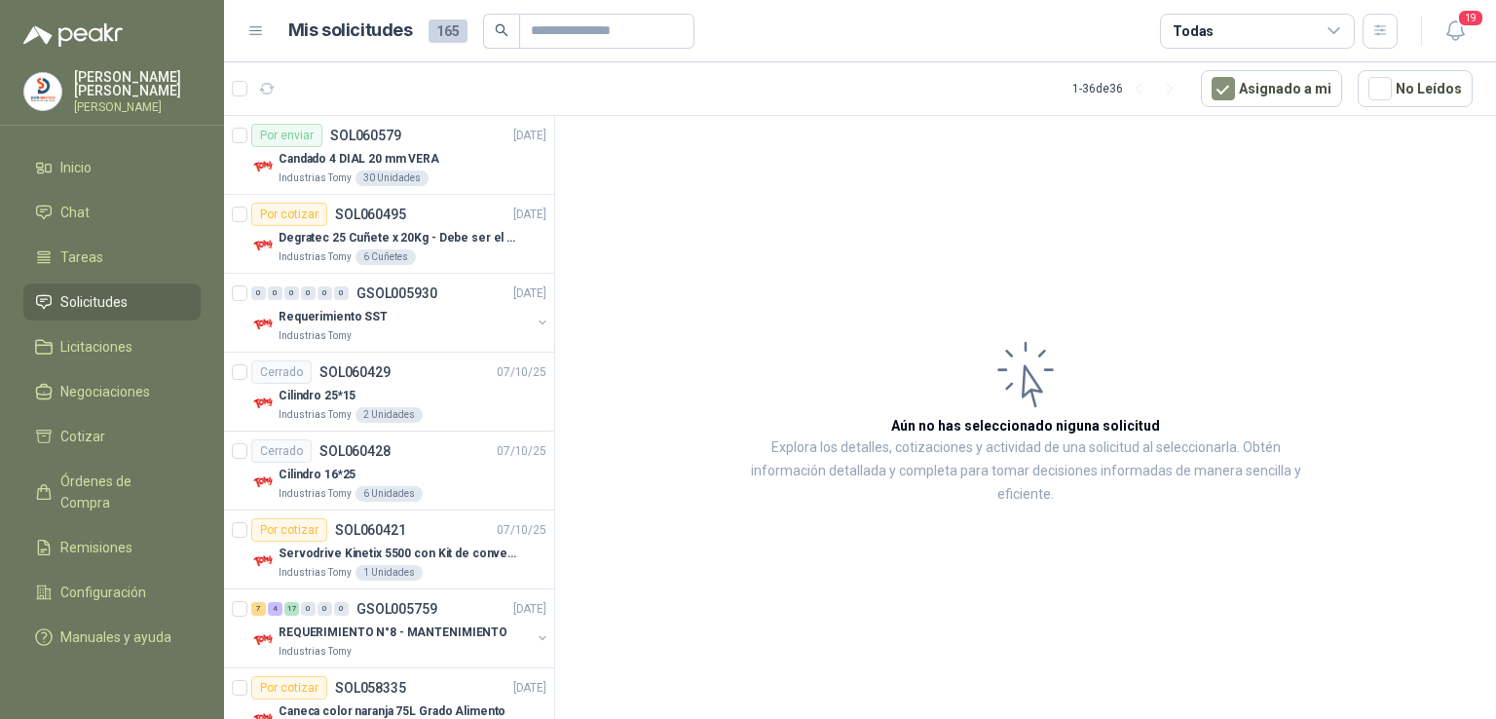
click at [1317, 29] on div "Todas" at bounding box center [1257, 31] width 195 height 35
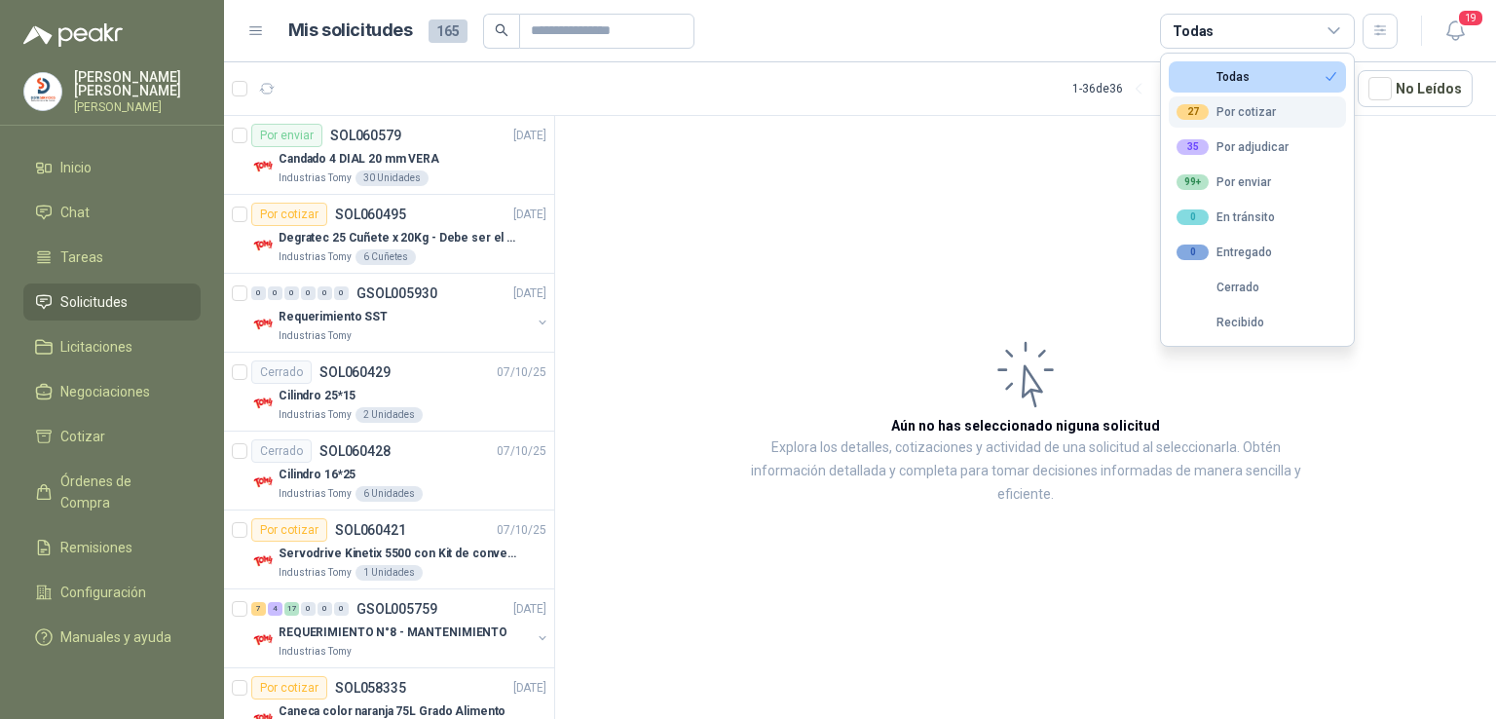
click at [1284, 106] on button "27 Por cotizar" at bounding box center [1257, 111] width 177 height 31
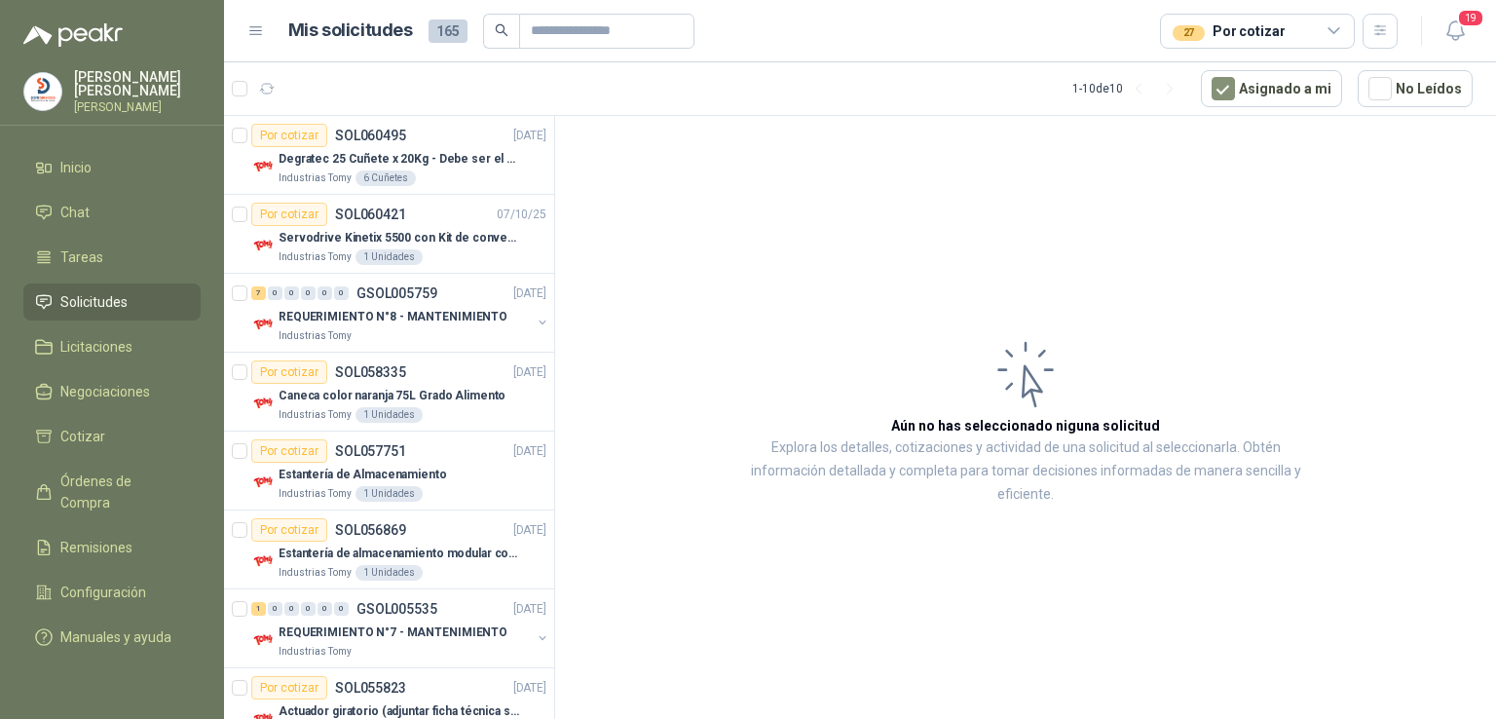
click at [721, 258] on article "Aún no has seleccionado niguna solicitud Explora los detalles, cotizaciones y a…" at bounding box center [1025, 421] width 941 height 610
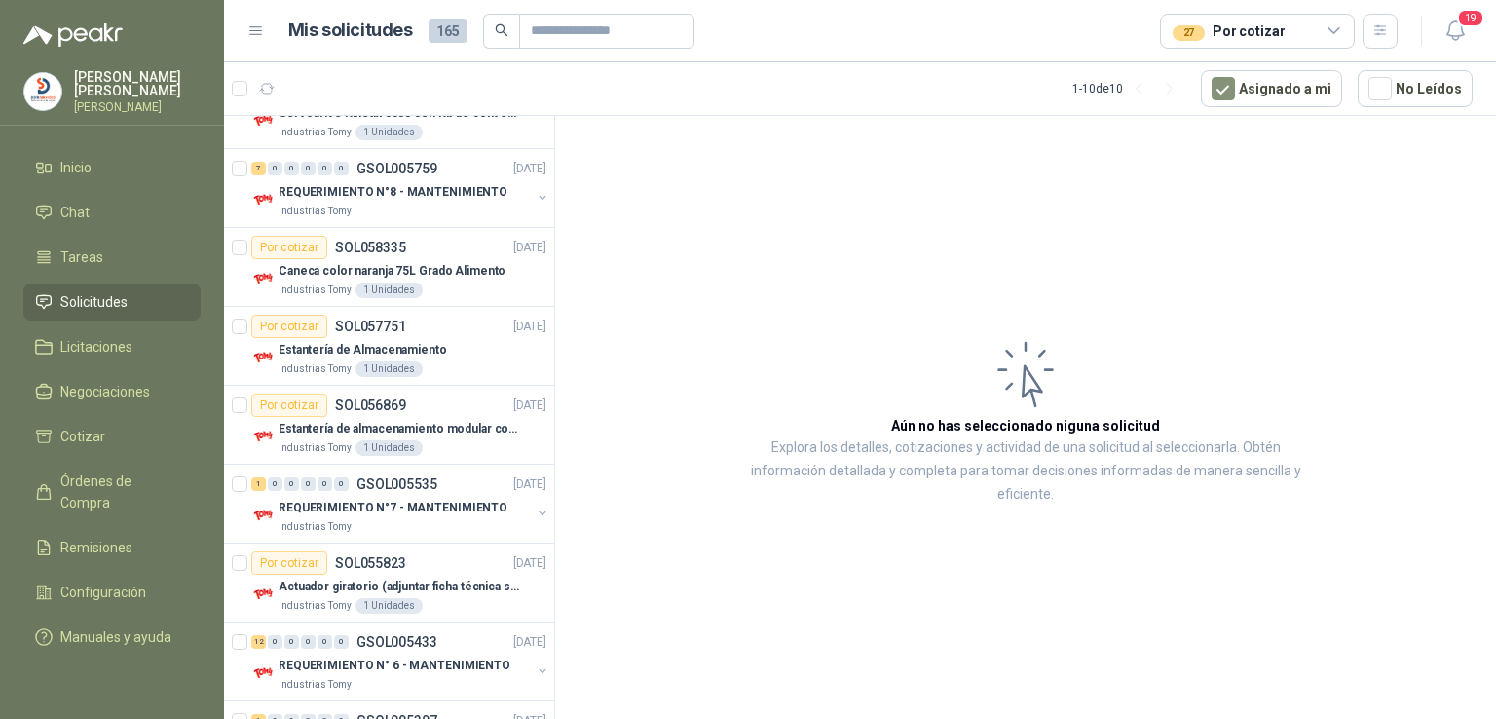
scroll to position [205, 0]
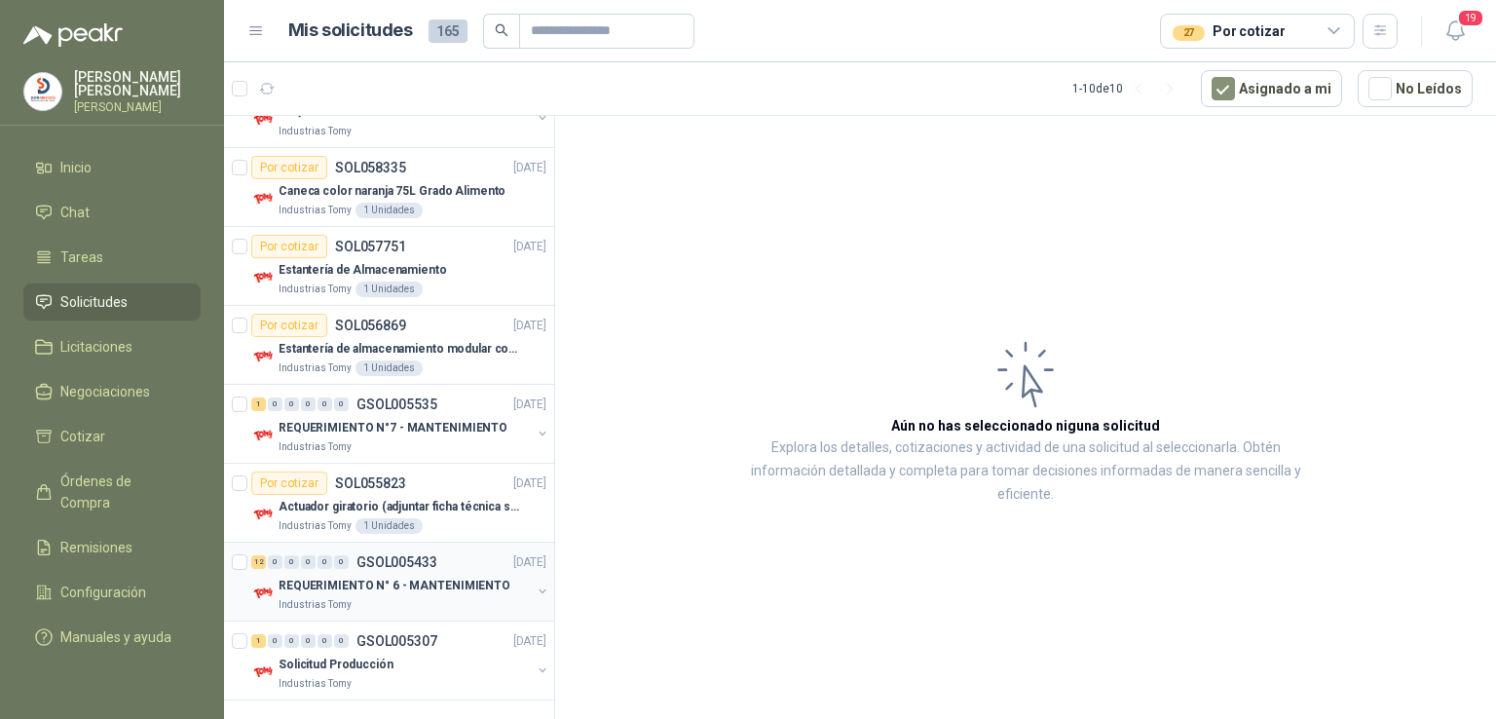
click at [382, 558] on p "GSOL005433" at bounding box center [396, 562] width 81 height 14
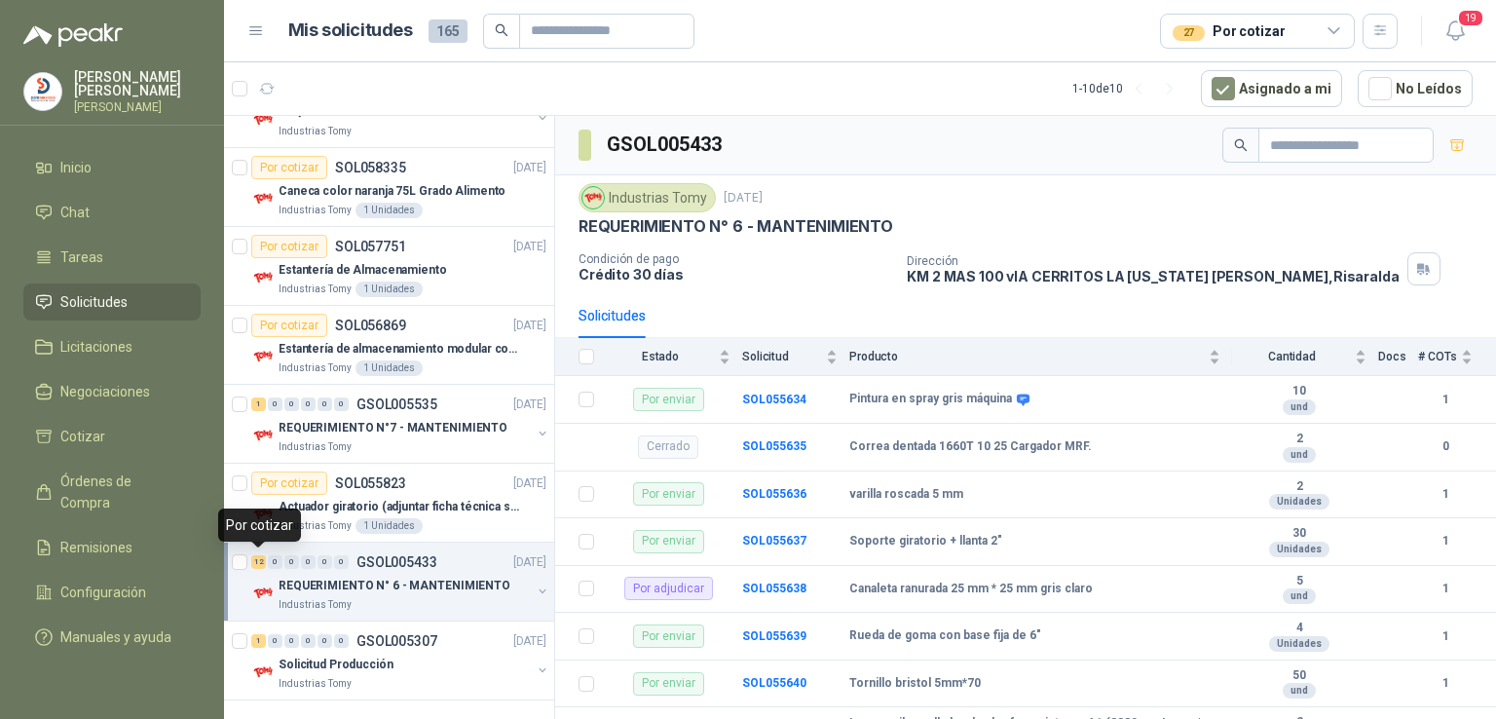
click at [256, 556] on div "12" at bounding box center [258, 562] width 15 height 14
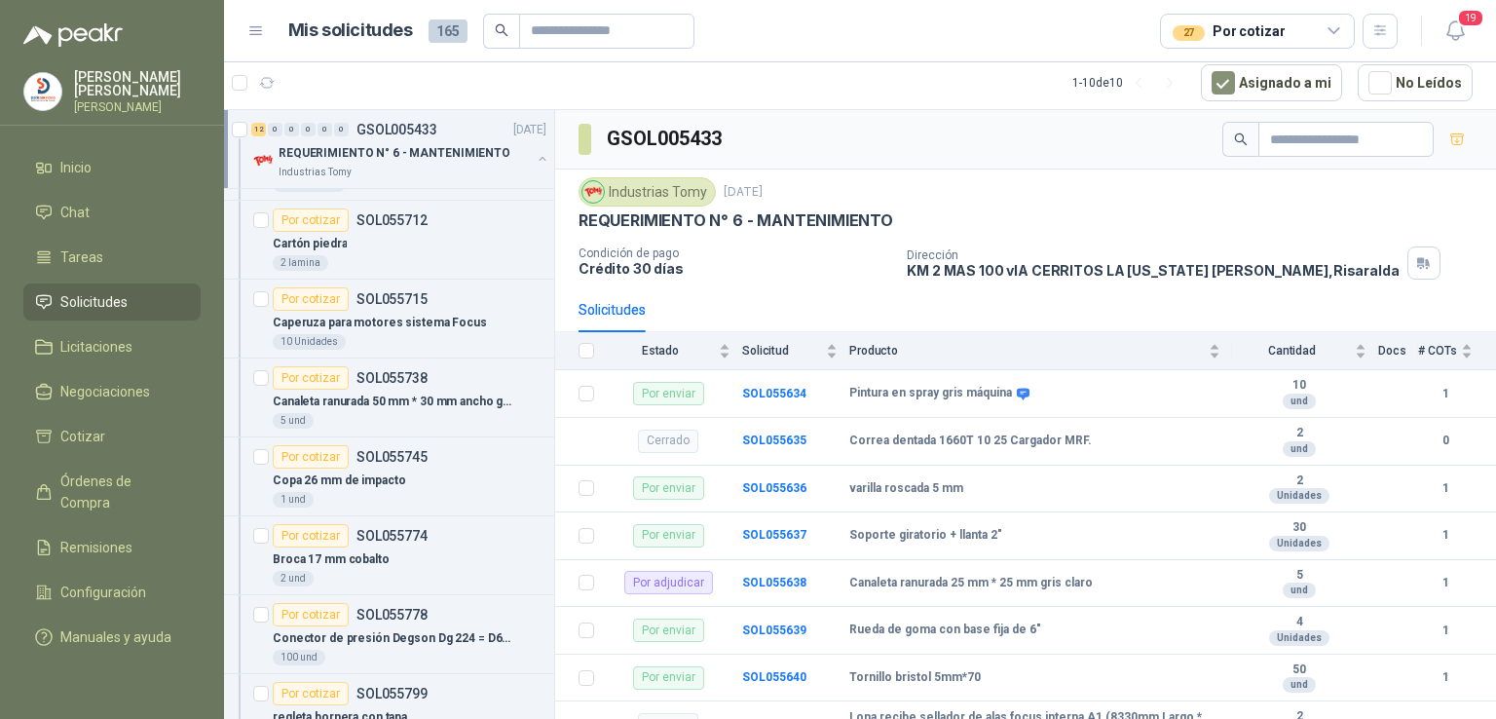
scroll to position [947, 0]
